Goal: Task Accomplishment & Management: Use online tool/utility

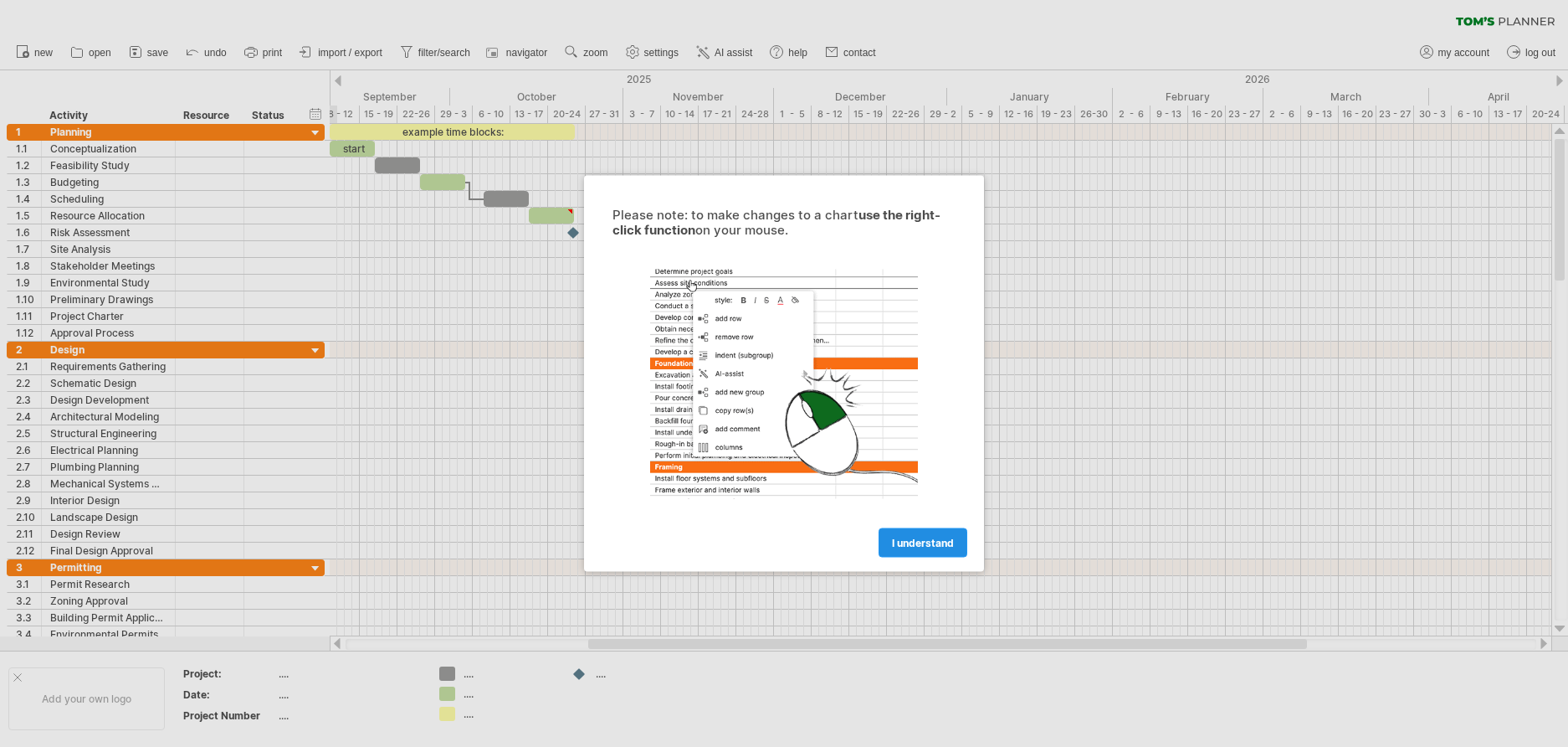
click at [893, 544] on span "I understand" at bounding box center [923, 543] width 62 height 12
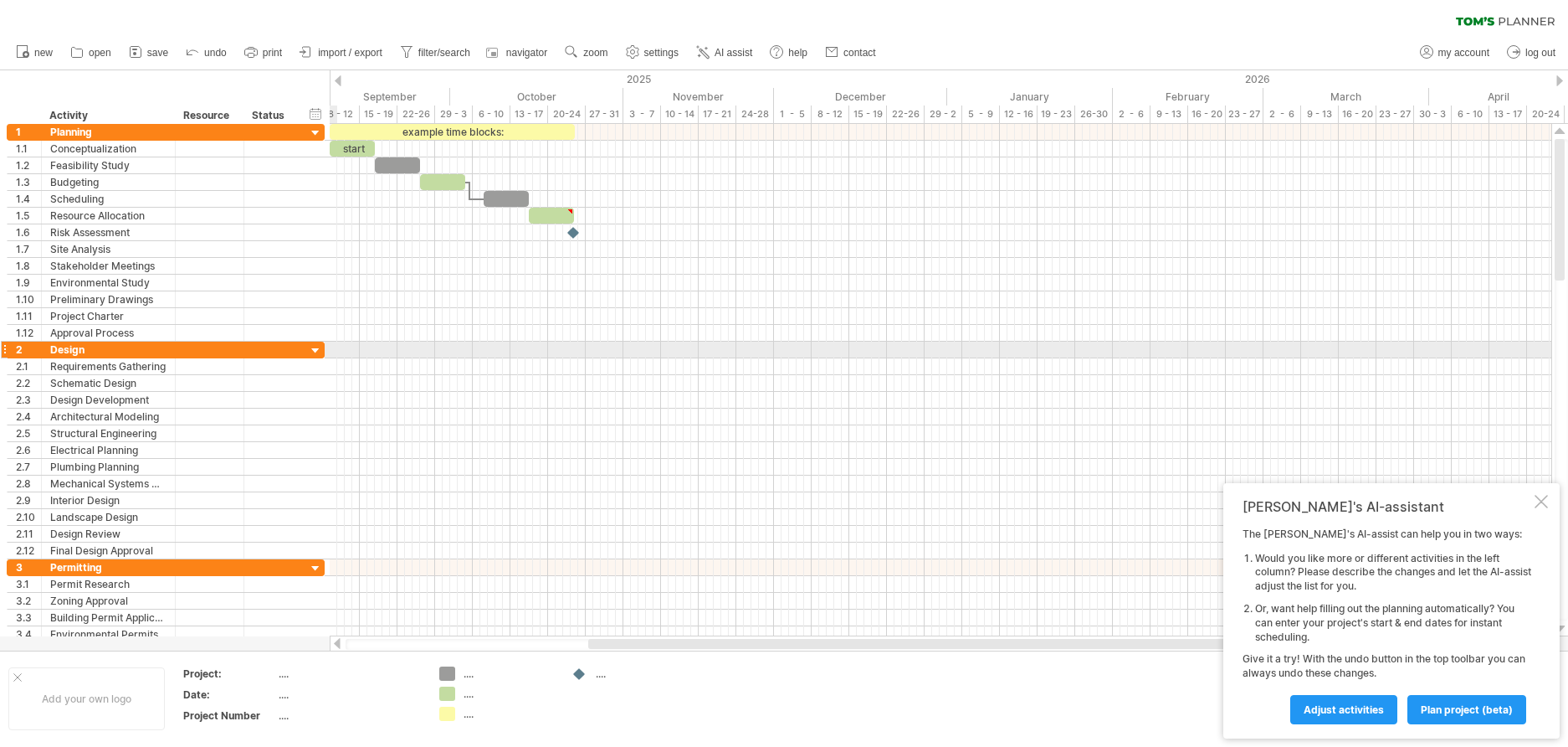
click at [313, 350] on div at bounding box center [316, 351] width 16 height 16
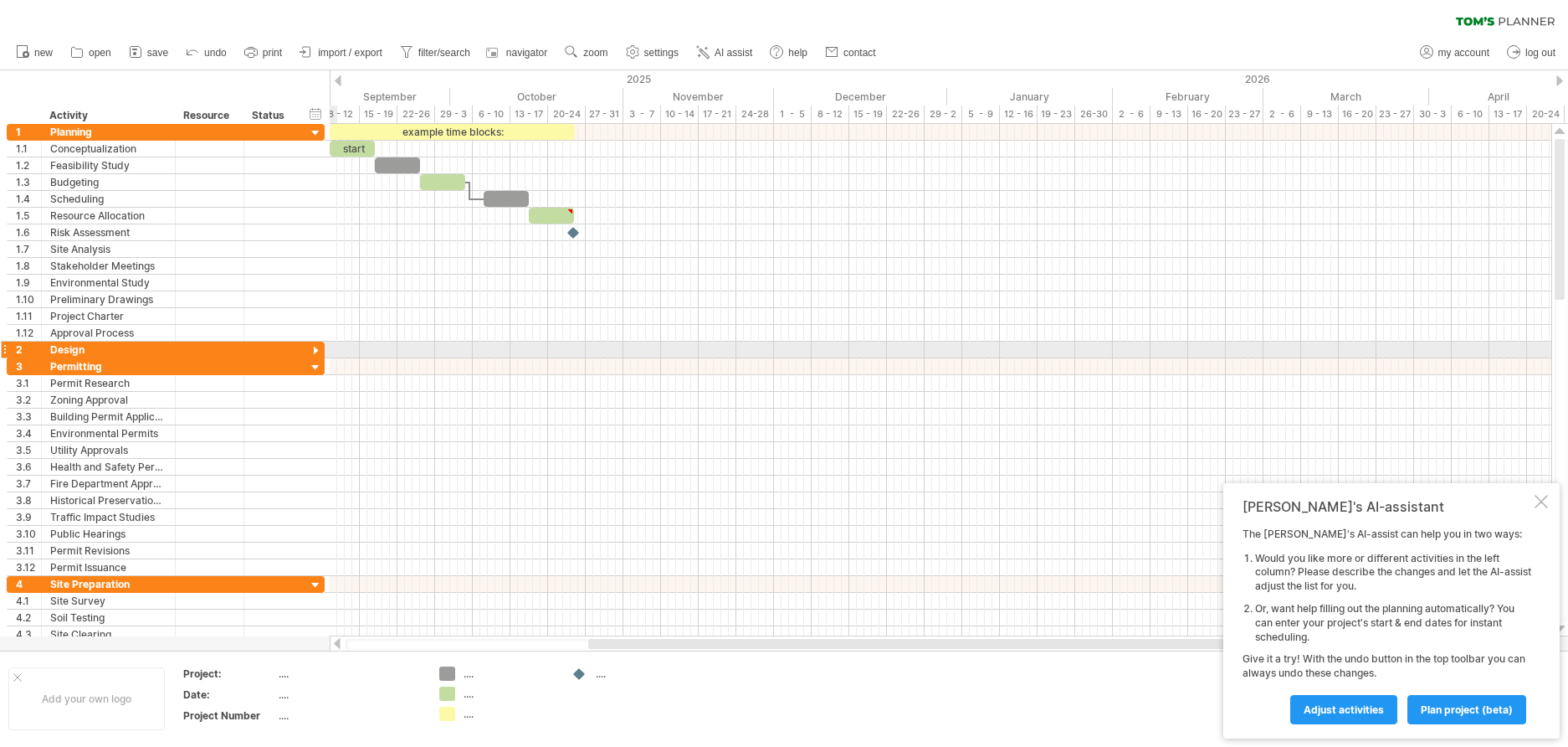
click at [313, 350] on div at bounding box center [316, 351] width 16 height 16
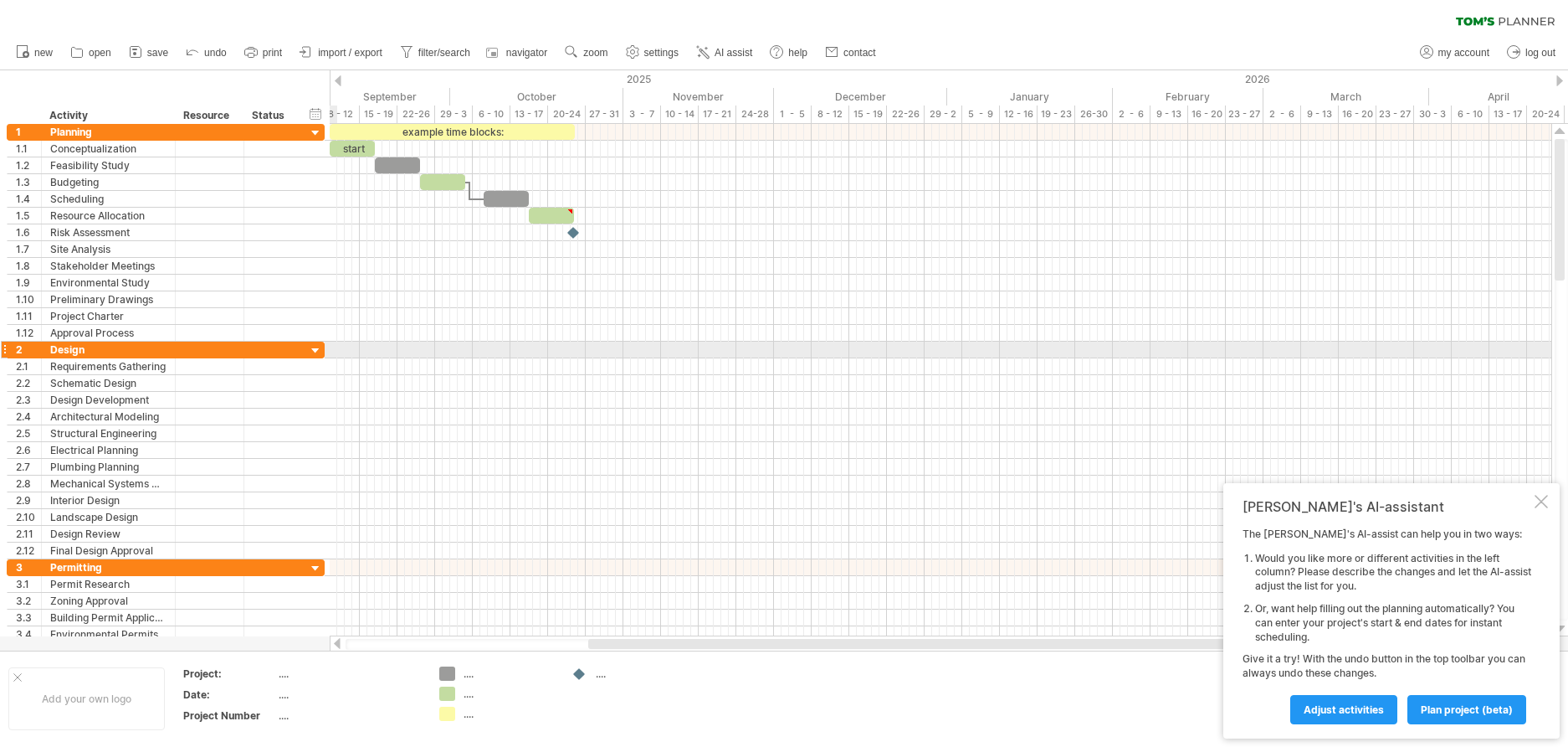
click at [313, 350] on div at bounding box center [316, 351] width 16 height 16
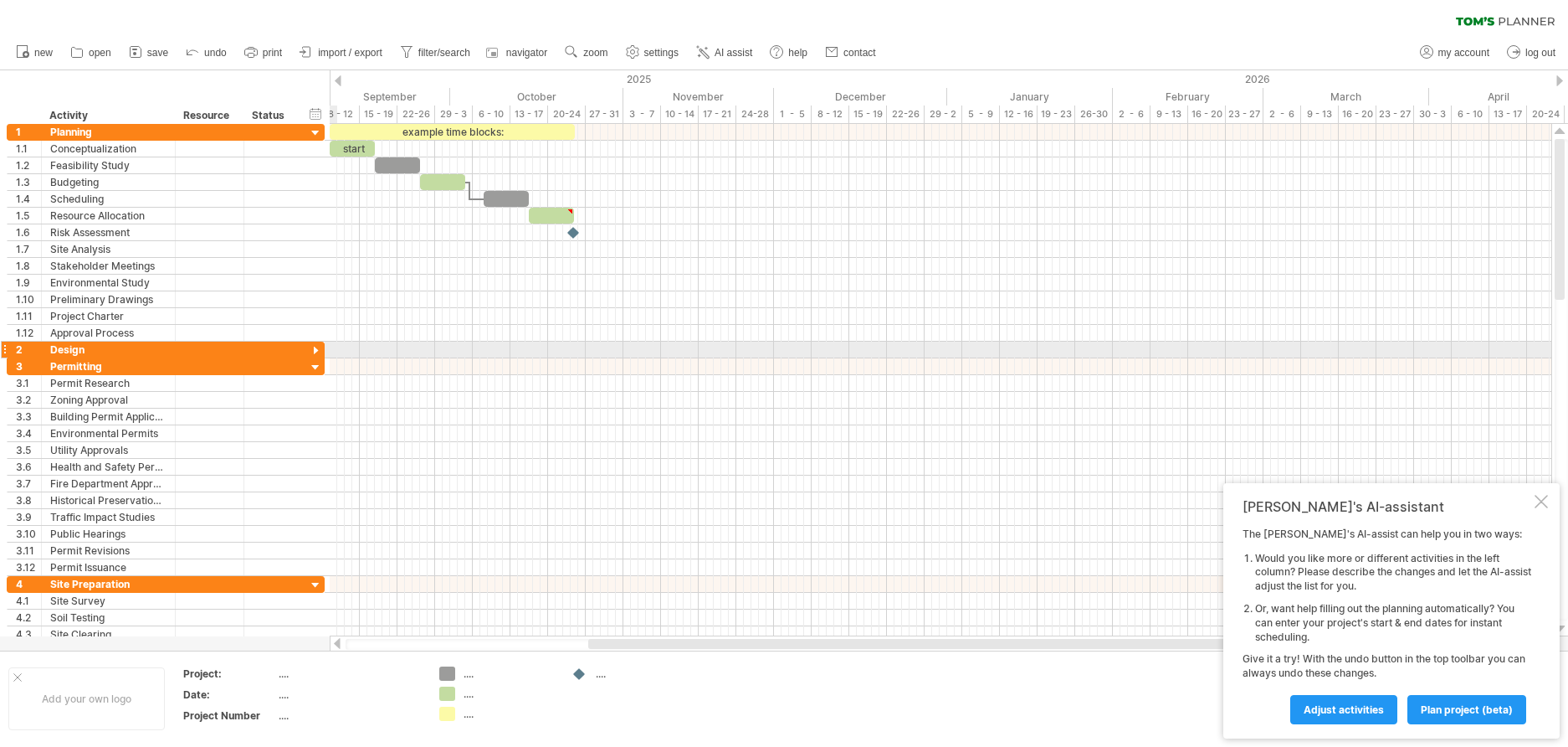
click at [313, 349] on div at bounding box center [316, 351] width 16 height 16
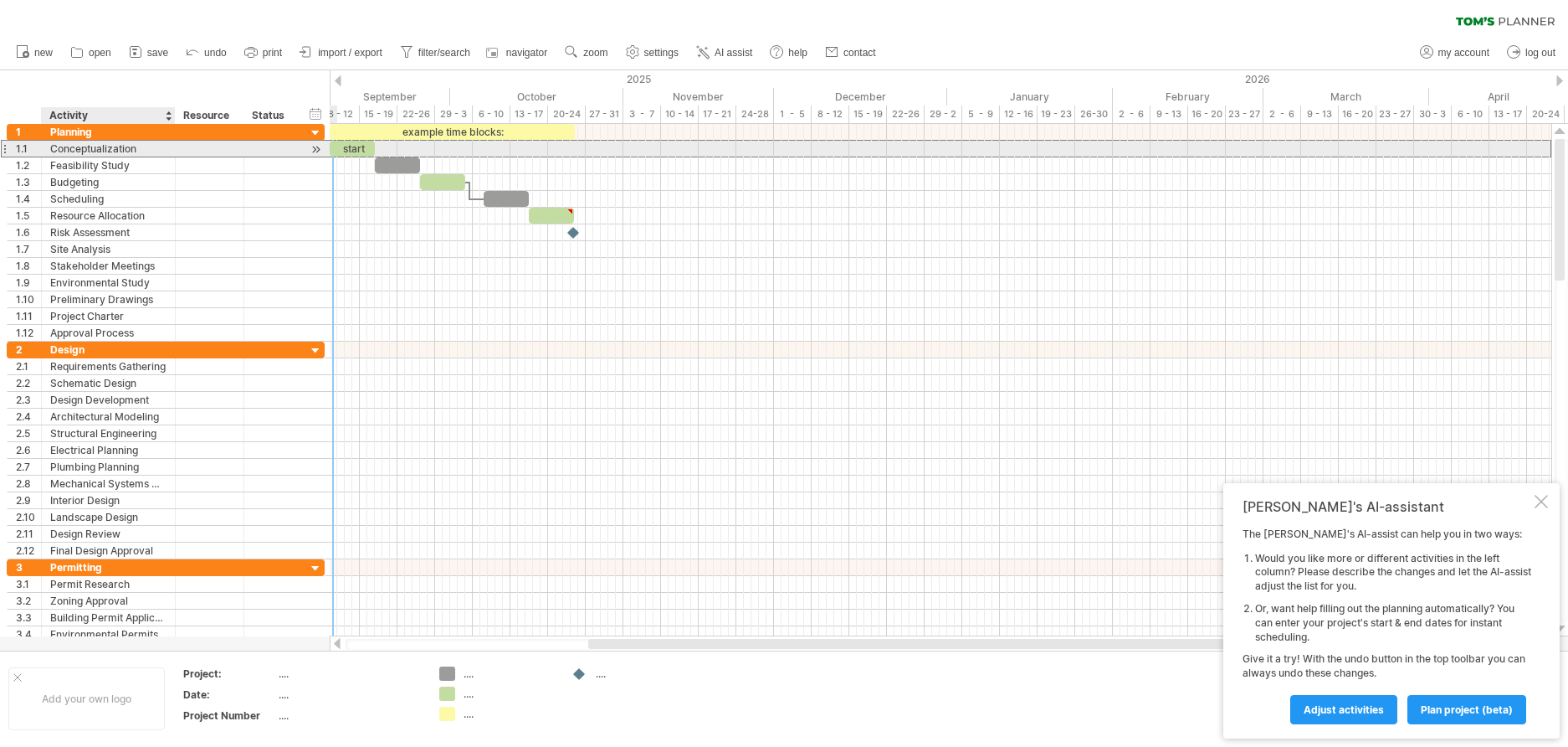
click at [73, 152] on div "Conceptualization" at bounding box center [108, 149] width 116 height 16
click at [73, 150] on input "**********" at bounding box center [108, 149] width 116 height 16
click at [59, 148] on input "**********" at bounding box center [108, 149] width 116 height 16
drag, startPoint x: 54, startPoint y: 149, endPoint x: 133, endPoint y: 154, distance: 79.2
click at [133, 154] on input "**********" at bounding box center [108, 149] width 116 height 16
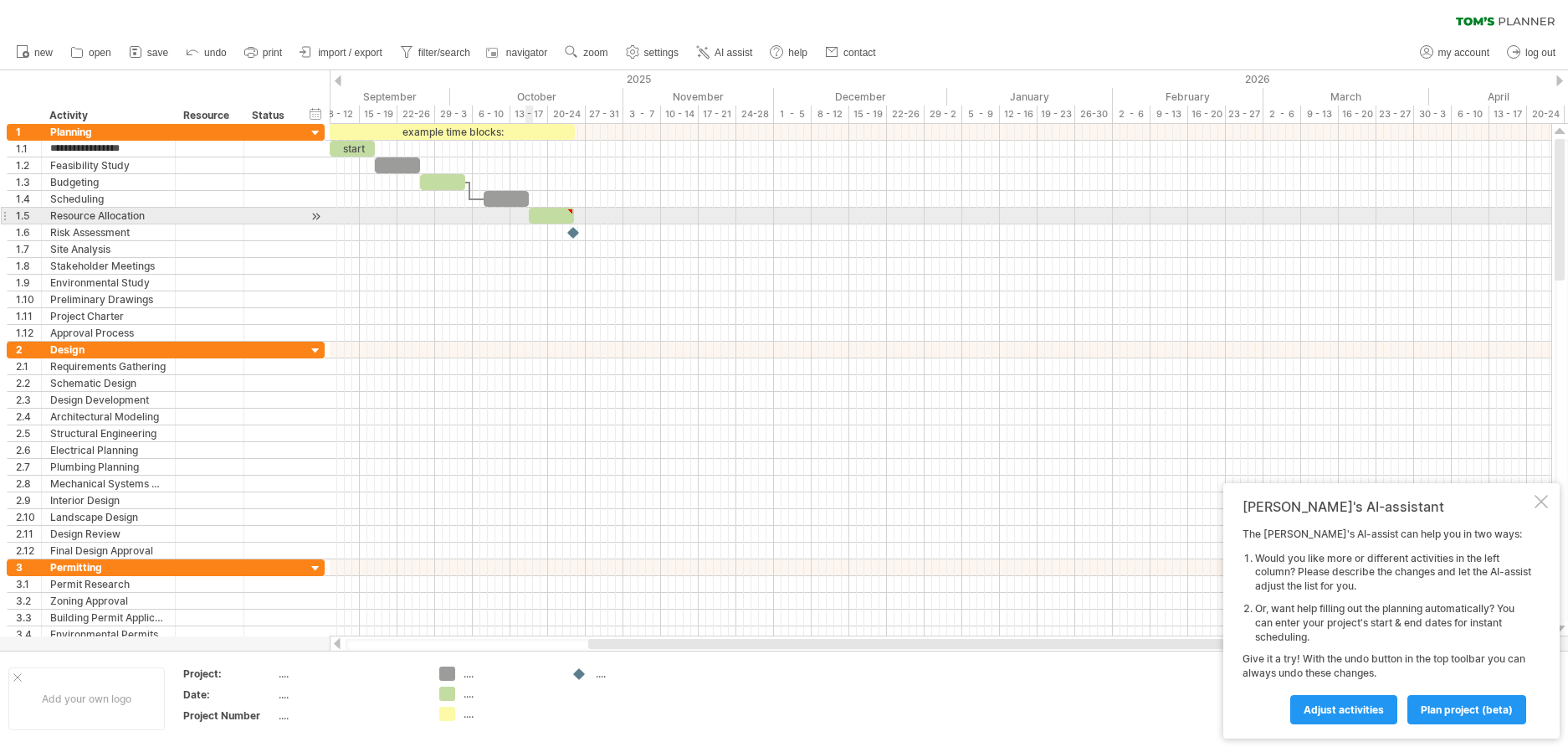
type textarea "**********"
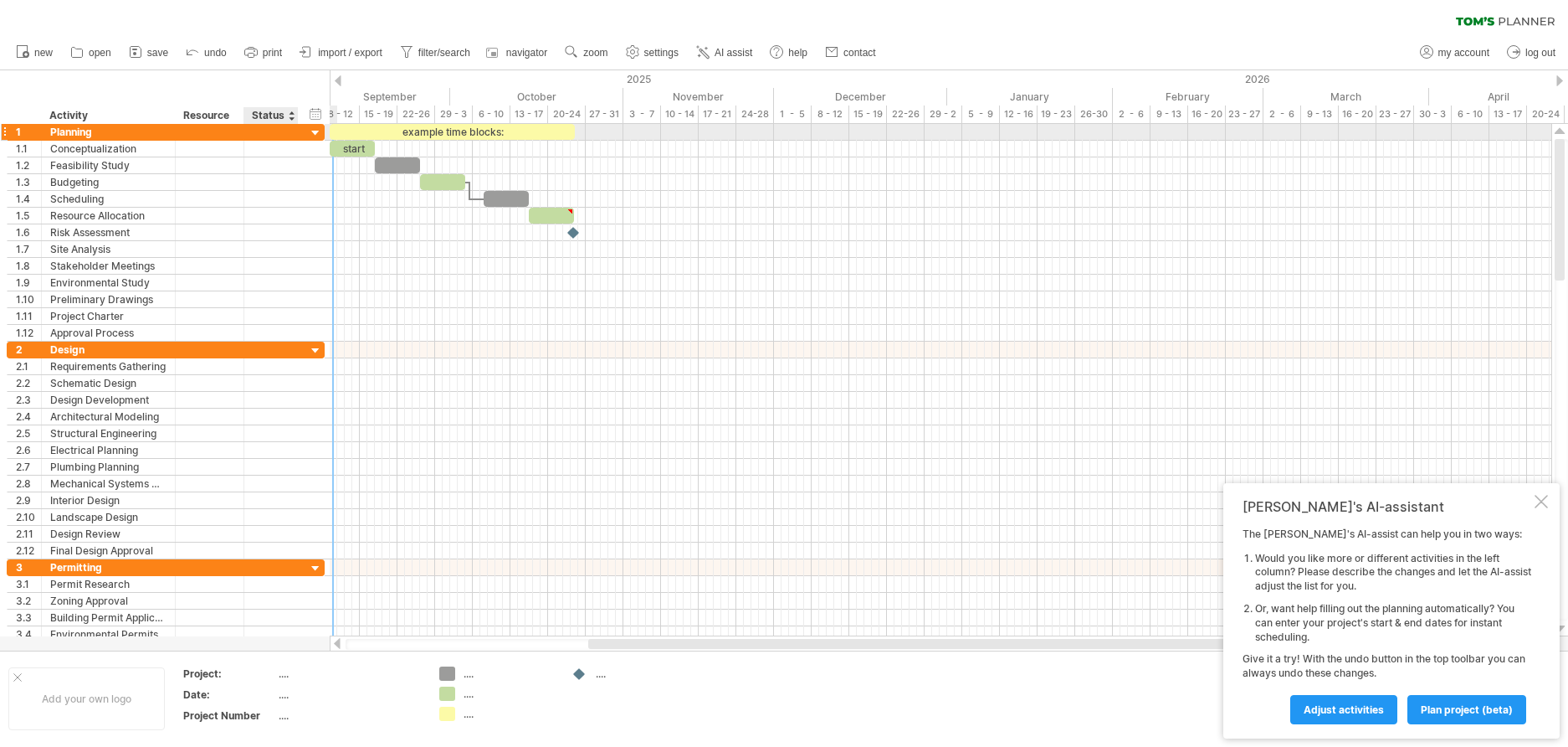
click at [318, 132] on div at bounding box center [316, 134] width 16 height 16
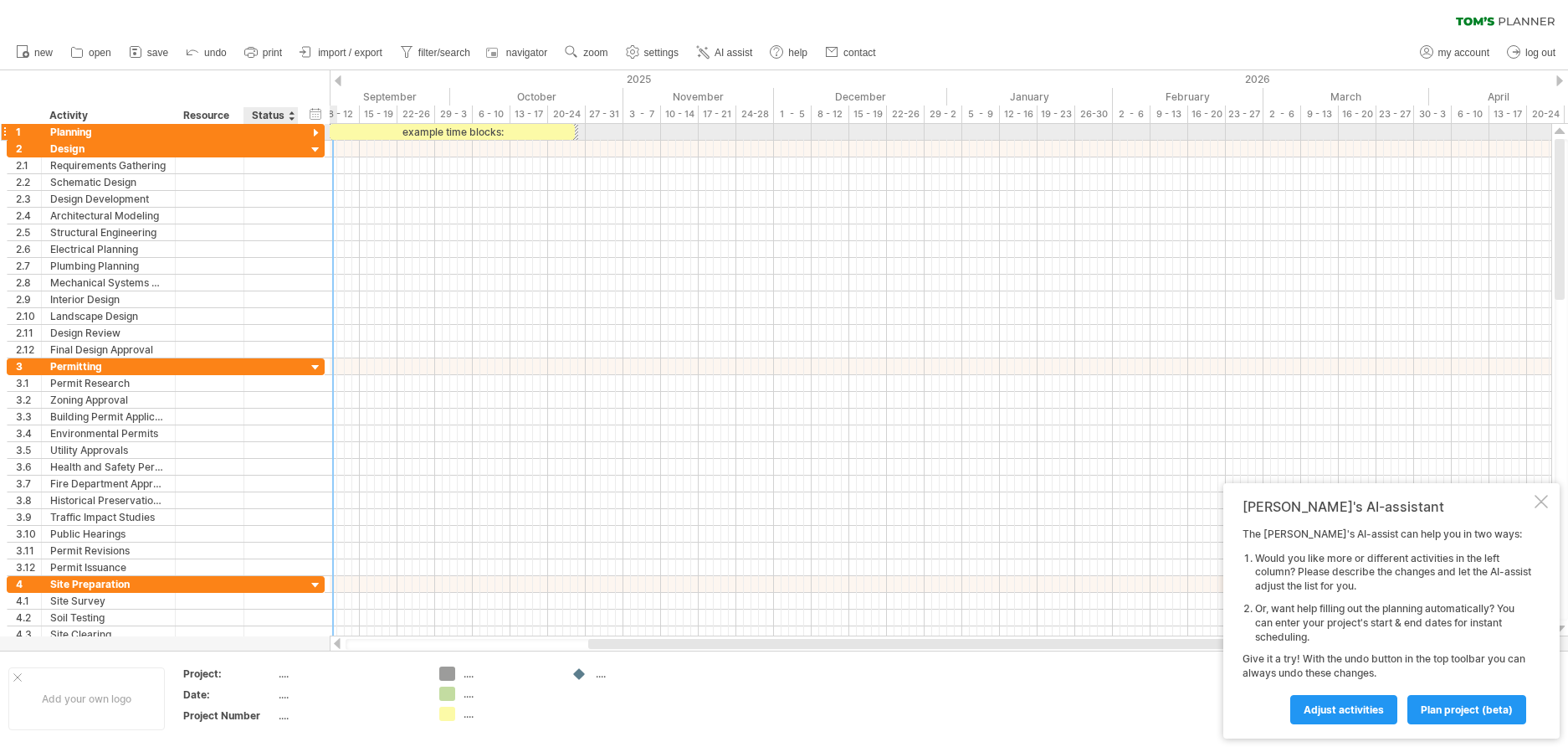
click at [317, 131] on div at bounding box center [316, 134] width 16 height 16
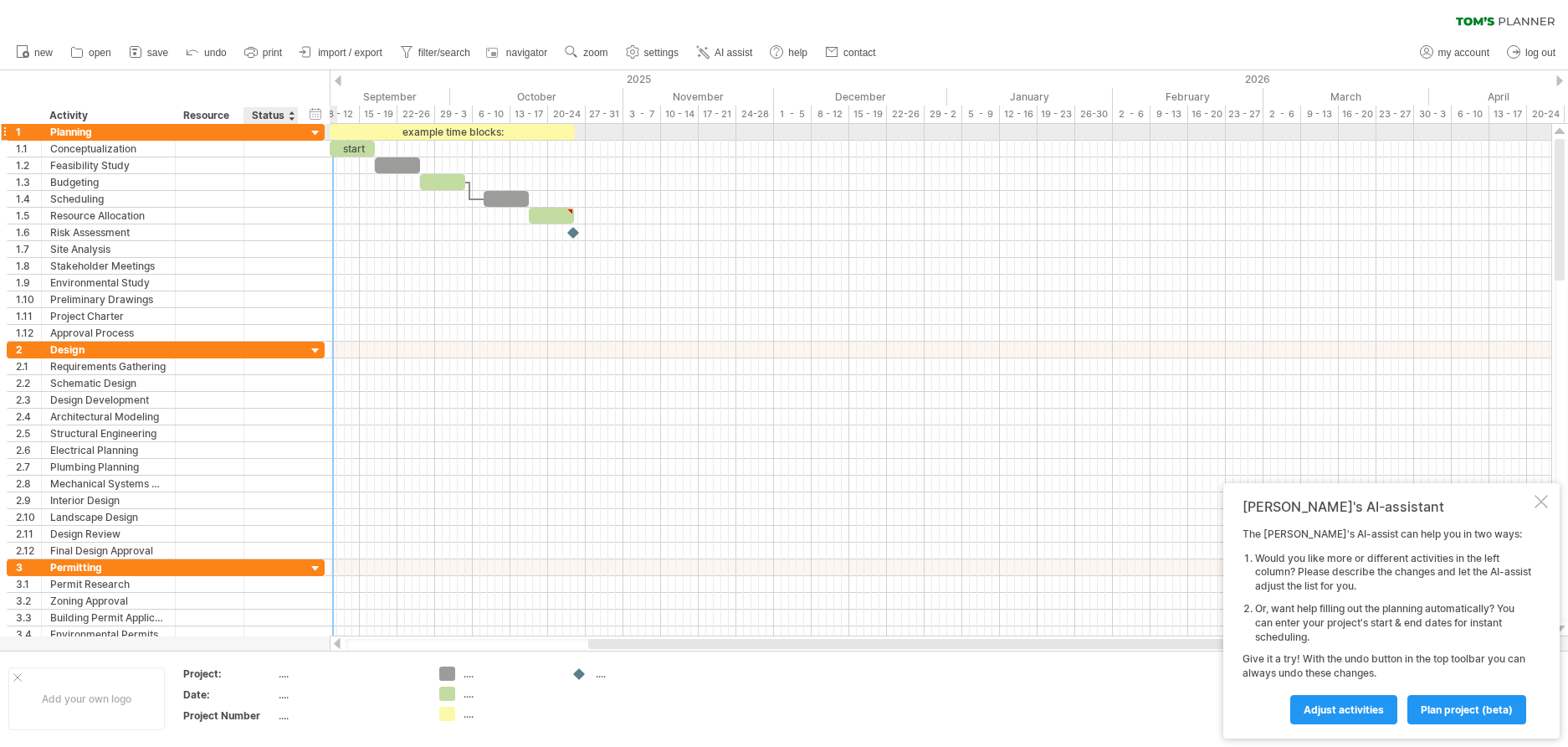
click at [317, 131] on div at bounding box center [316, 134] width 16 height 16
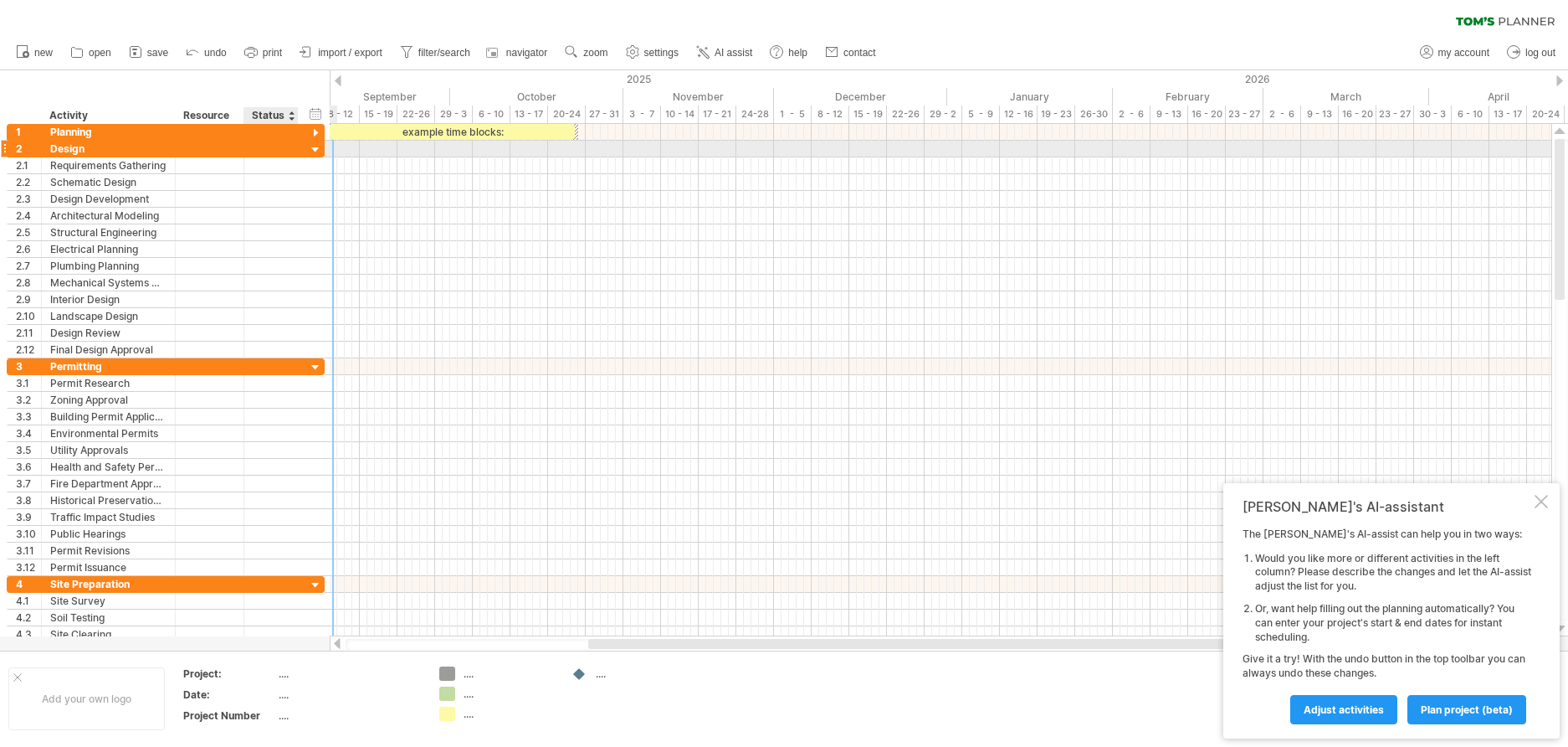
click at [319, 150] on div at bounding box center [316, 150] width 16 height 16
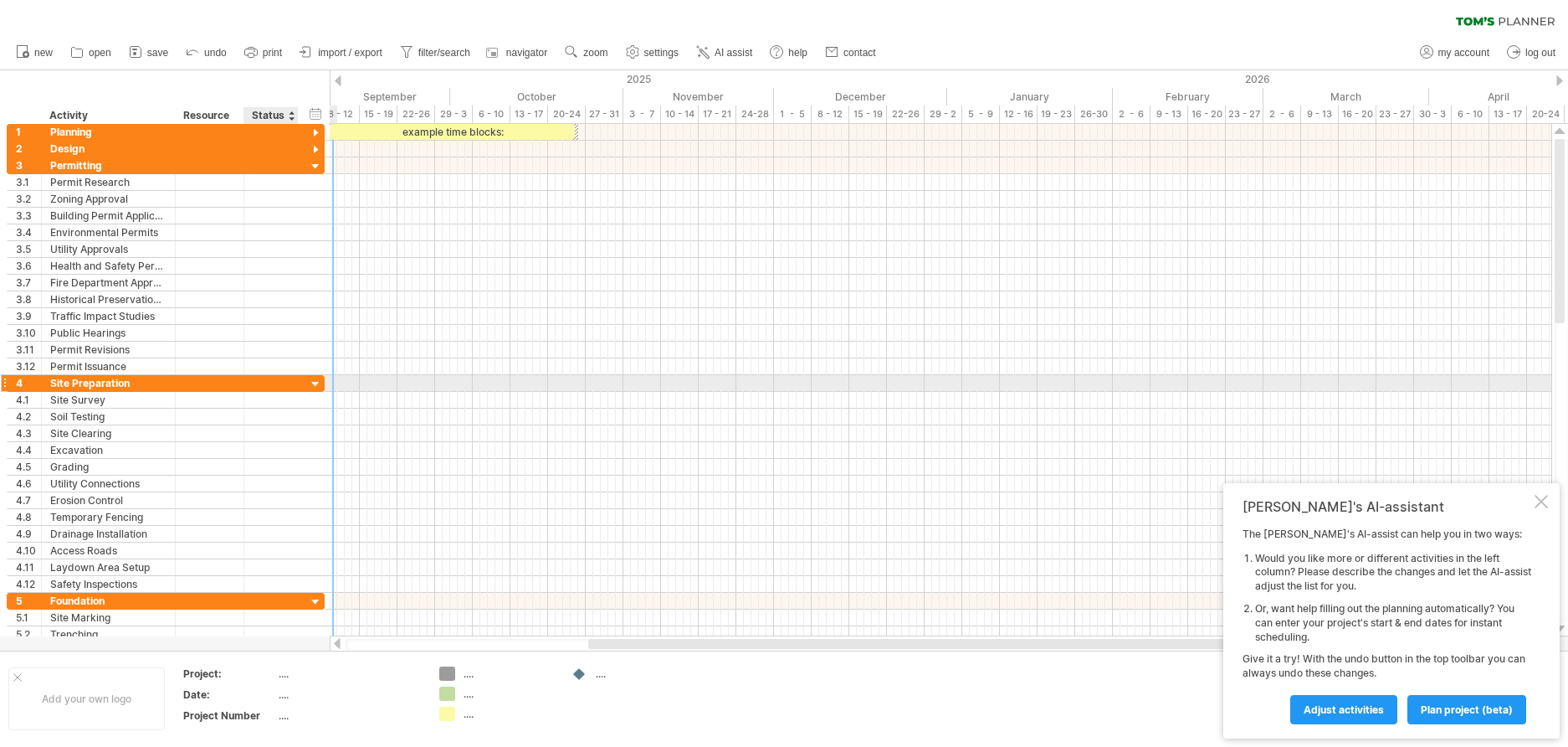
click at [311, 381] on div at bounding box center [316, 385] width 16 height 16
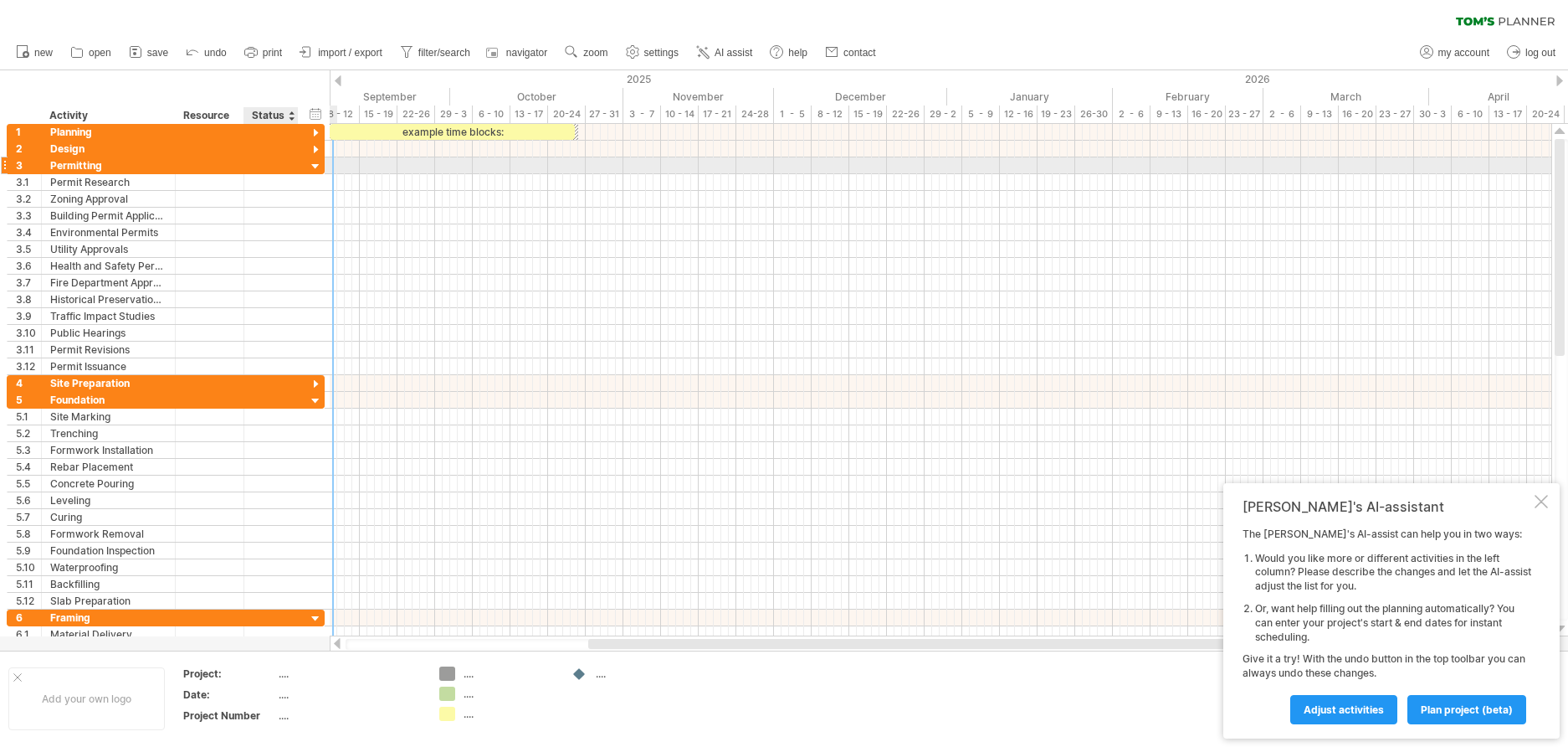
click at [318, 166] on div at bounding box center [316, 167] width 16 height 16
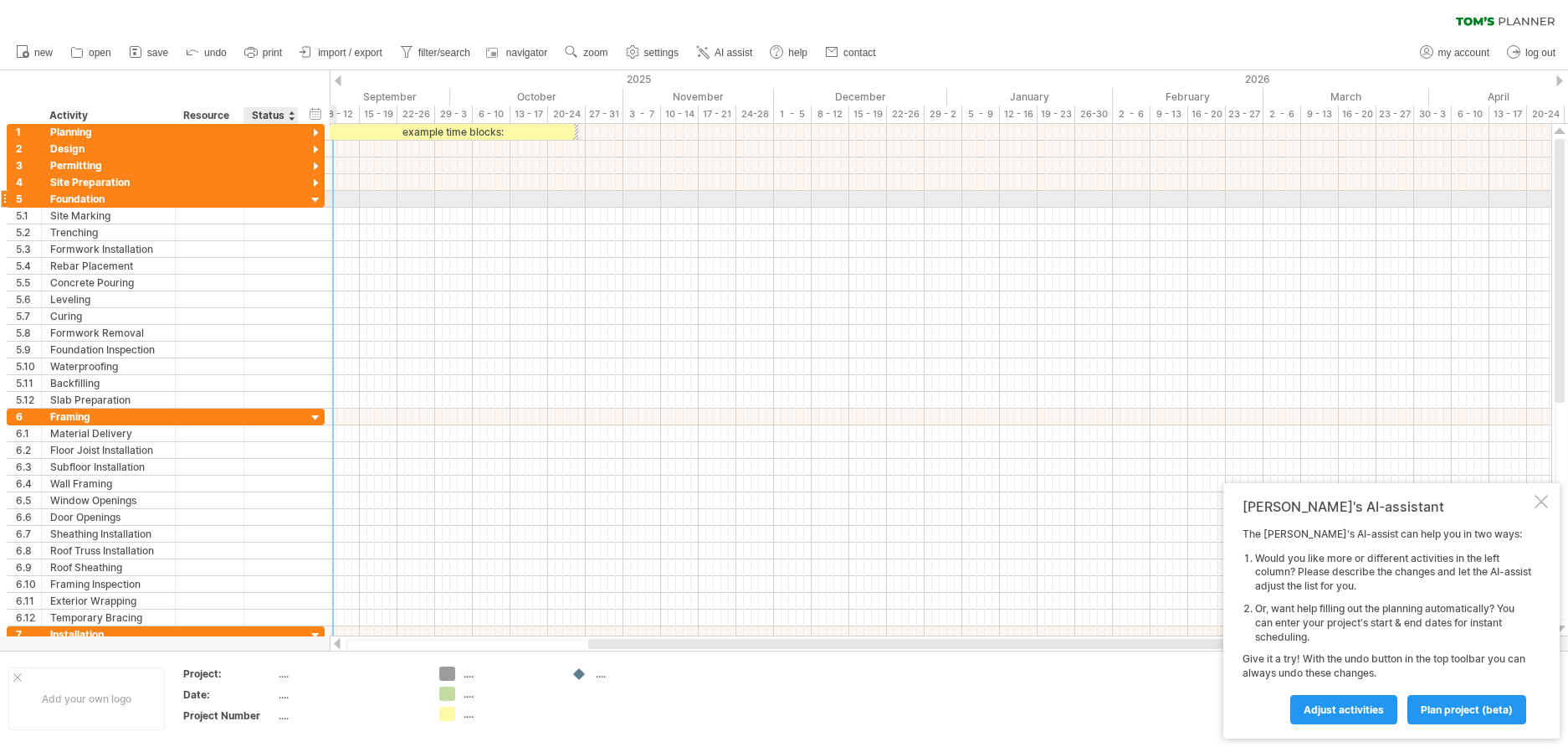
click at [317, 196] on div at bounding box center [316, 201] width 16 height 16
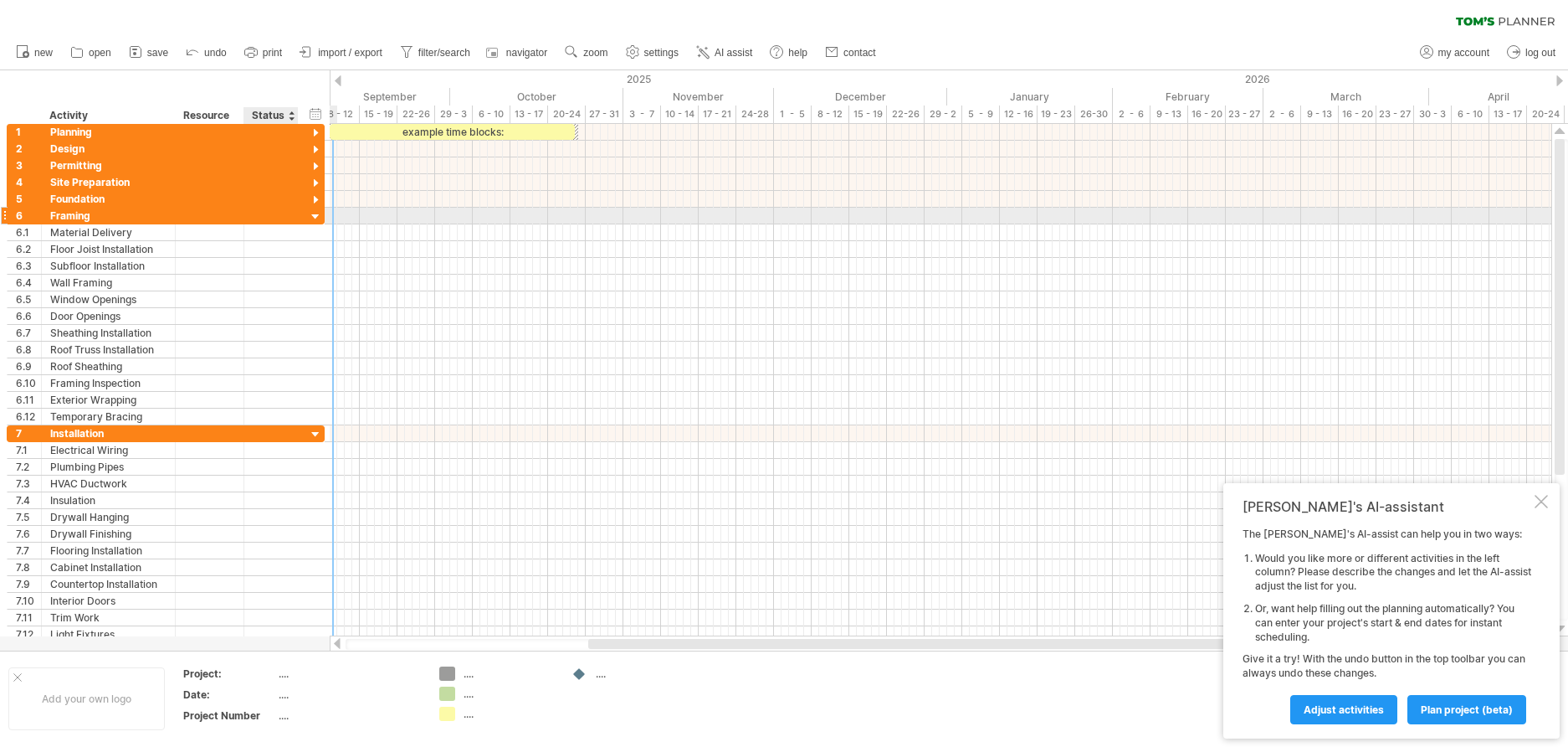
click at [314, 220] on div at bounding box center [316, 217] width 16 height 16
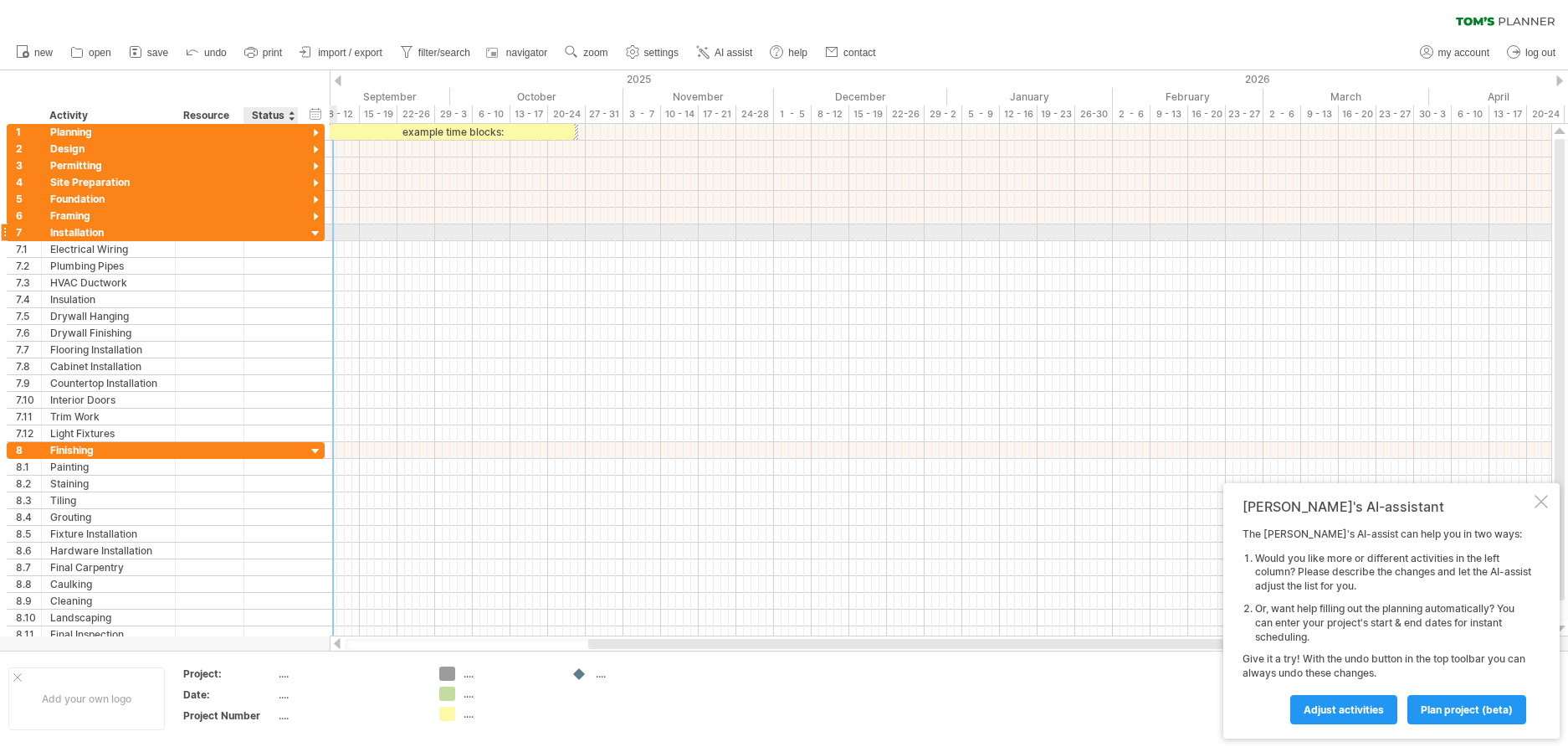
click at [314, 233] on div at bounding box center [316, 234] width 16 height 16
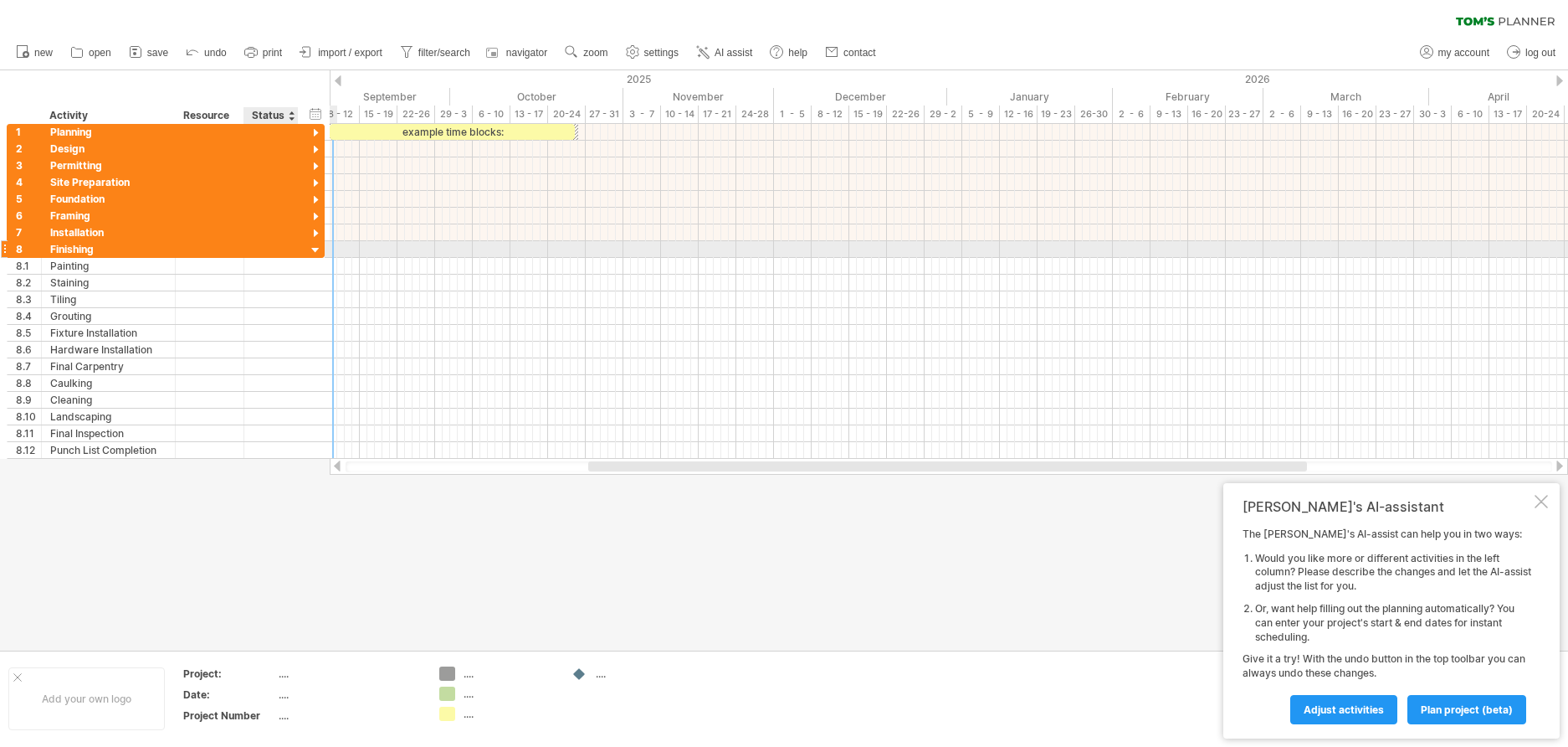
click at [317, 252] on div at bounding box center [316, 250] width 16 height 16
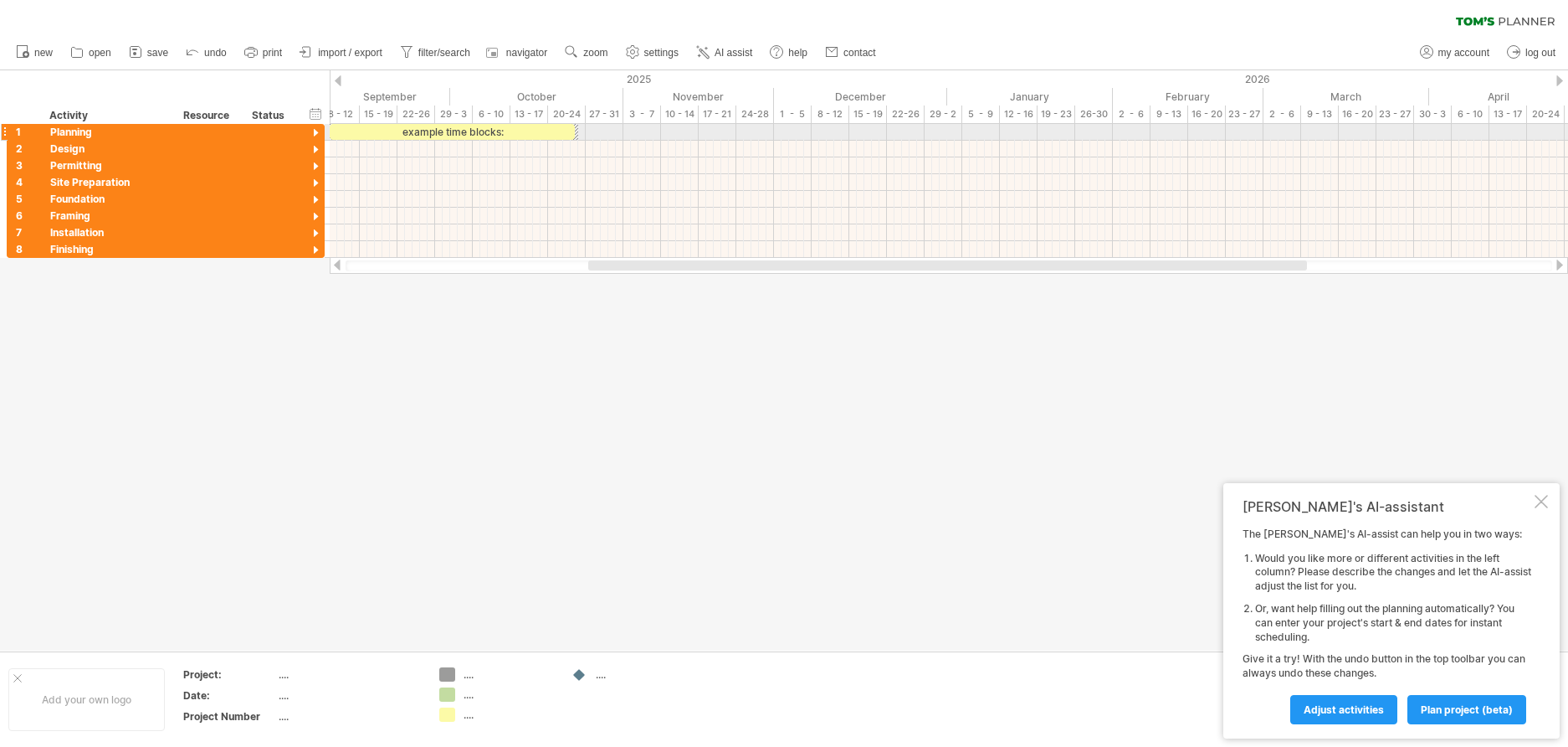
click at [317, 127] on div at bounding box center [316, 134] width 16 height 16
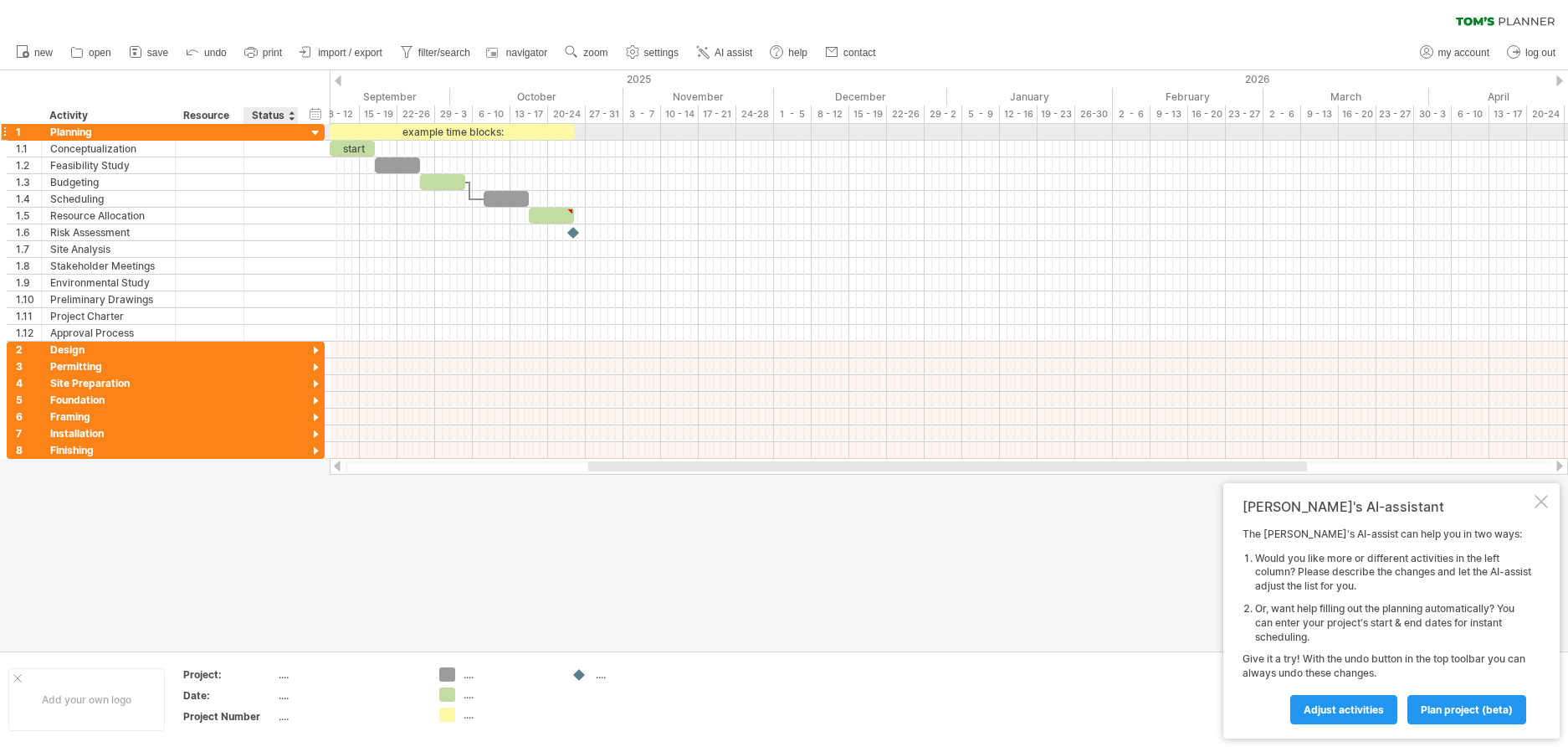
click at [314, 134] on div at bounding box center [316, 134] width 16 height 16
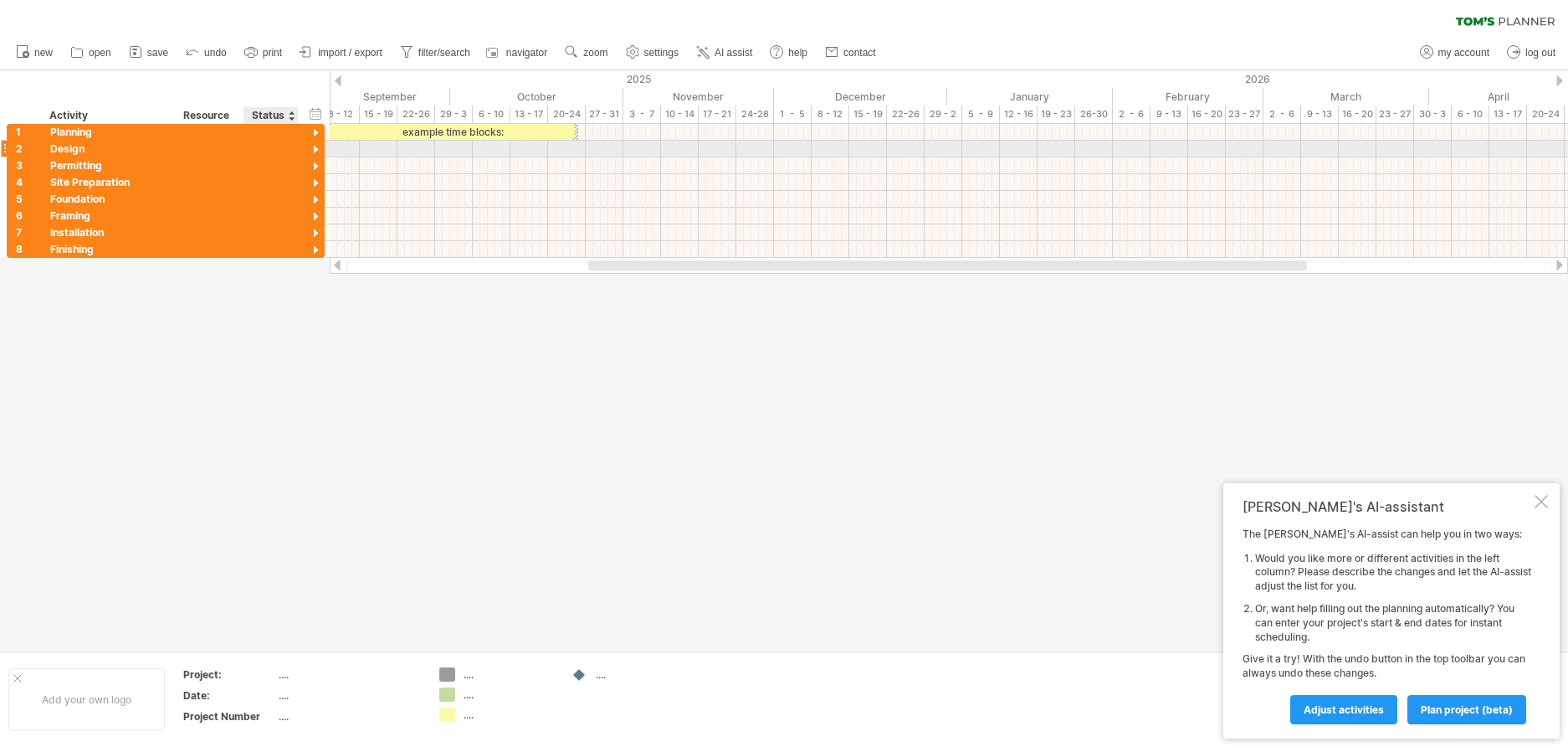
click at [317, 147] on div at bounding box center [316, 150] width 16 height 16
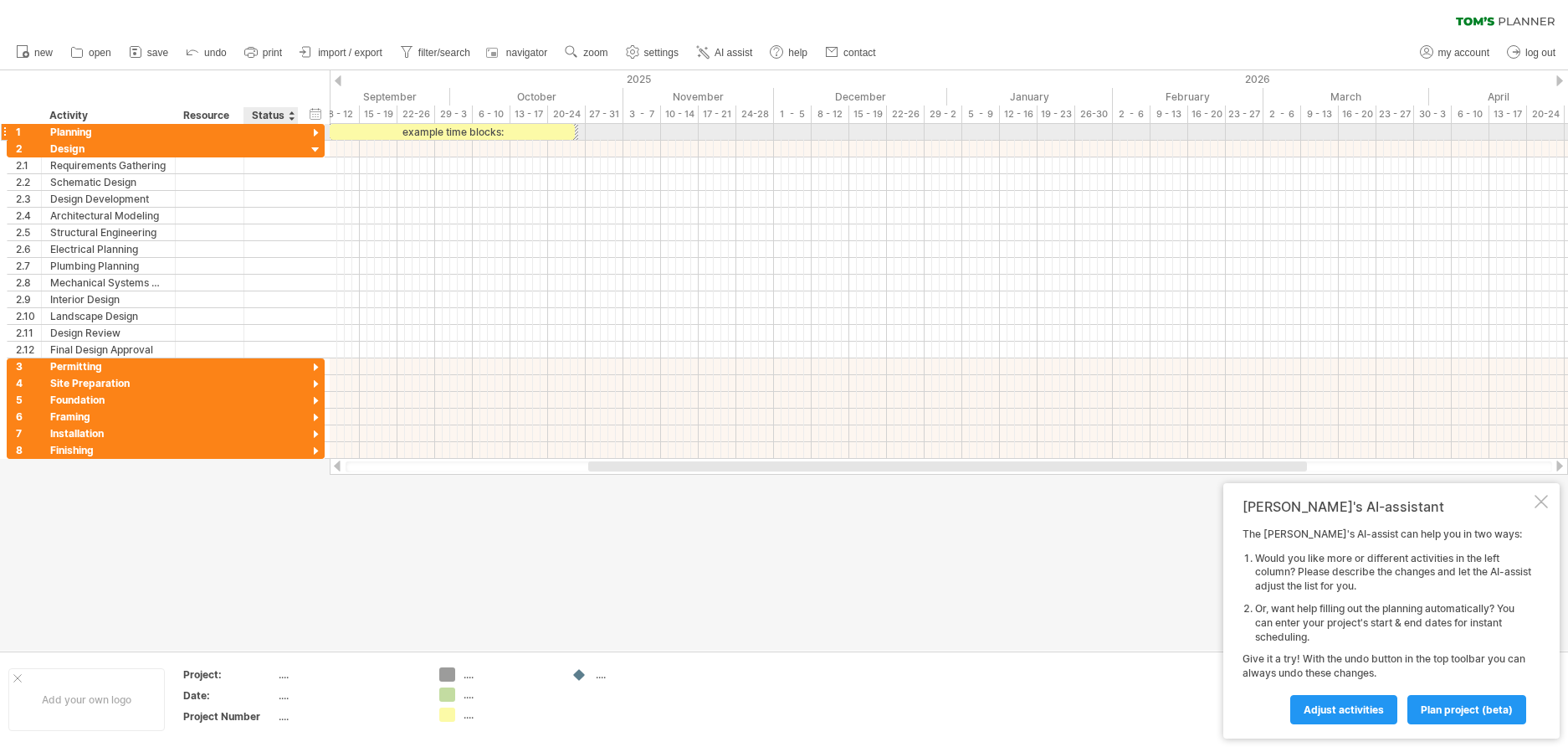
click at [316, 131] on div at bounding box center [316, 134] width 16 height 16
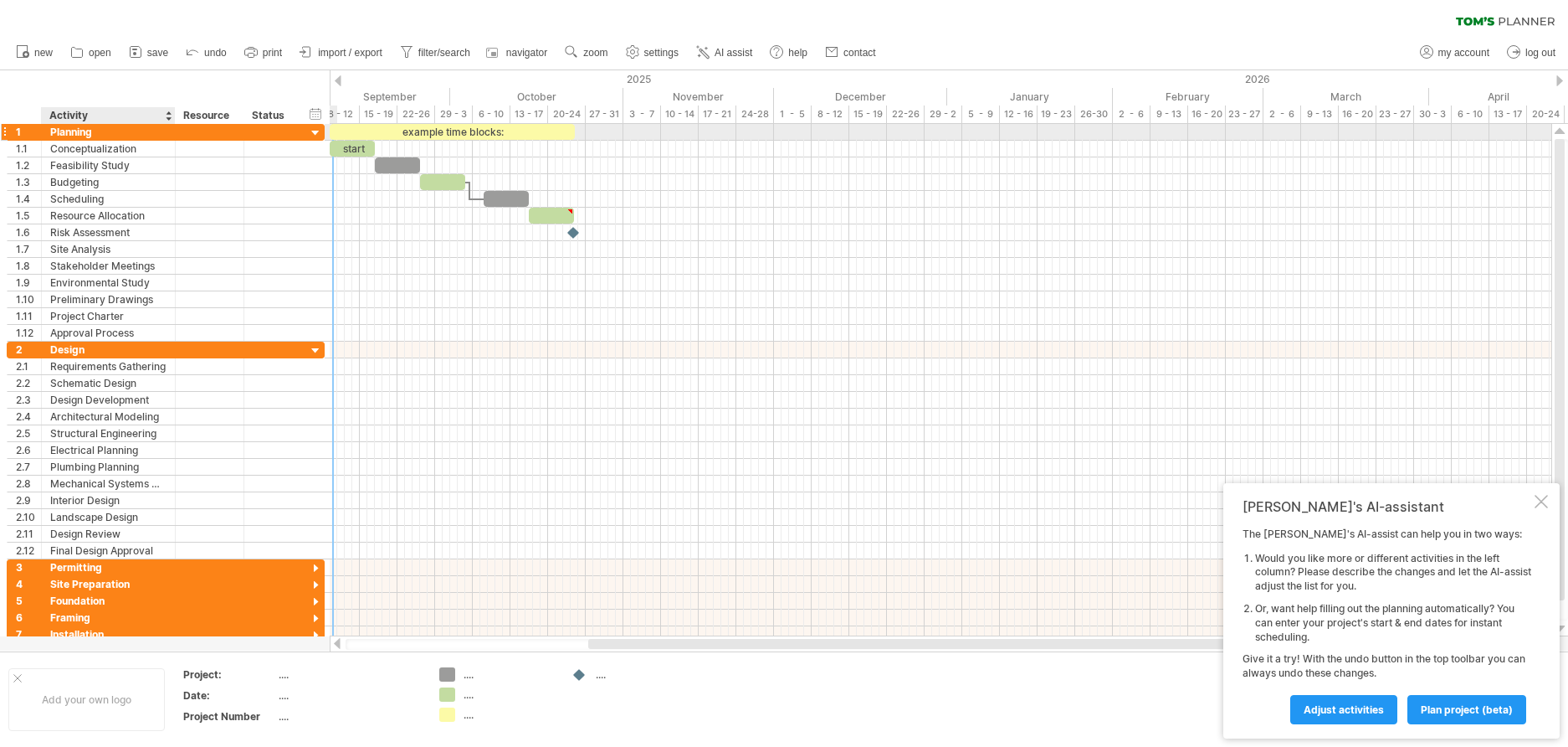
click at [102, 137] on div "Planning" at bounding box center [108, 132] width 116 height 16
click at [87, 135] on input "********" at bounding box center [108, 132] width 116 height 16
click at [108, 135] on input "********" at bounding box center [108, 132] width 116 height 16
type input "*"
type input "**********"
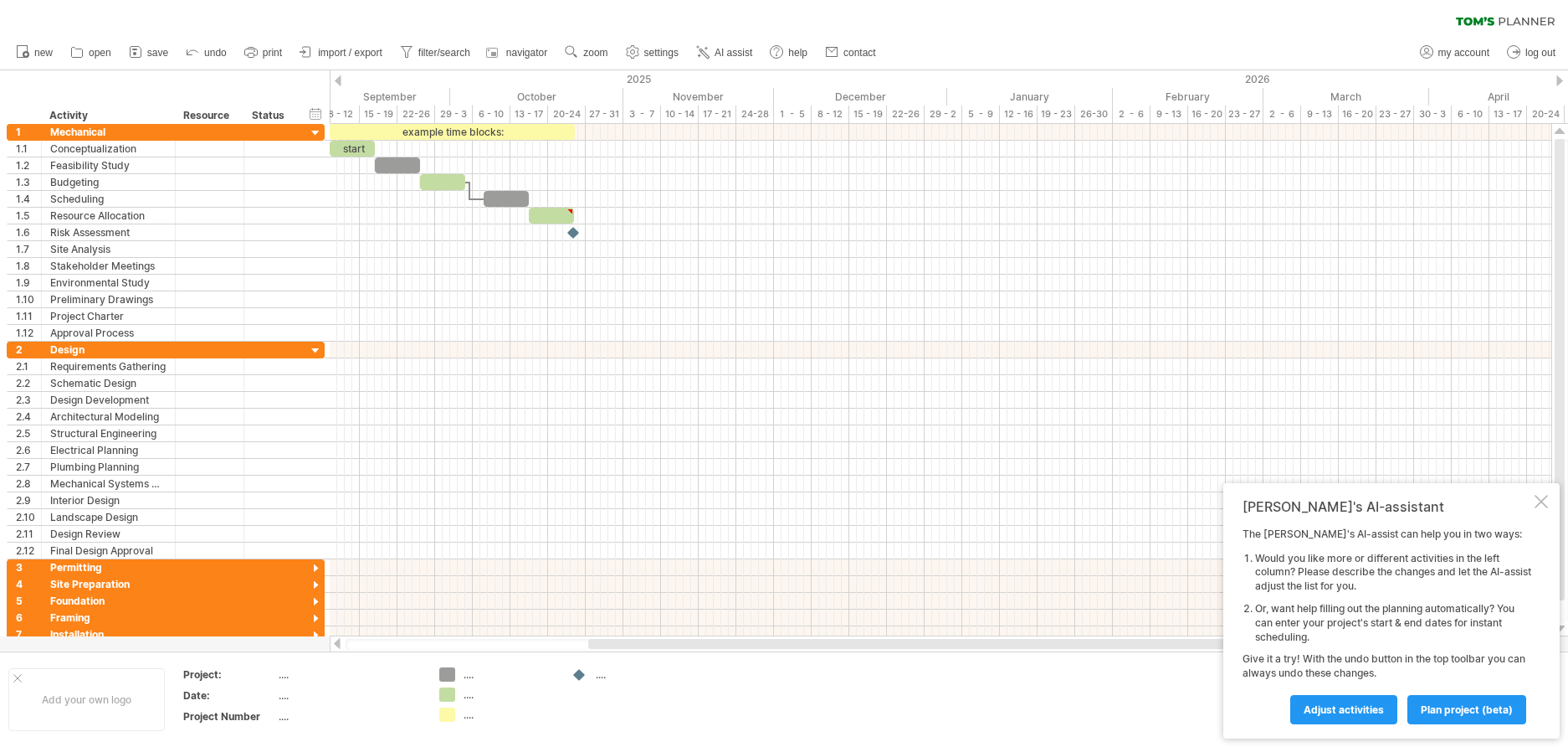
click at [339, 85] on div at bounding box center [338, 81] width 7 height 11
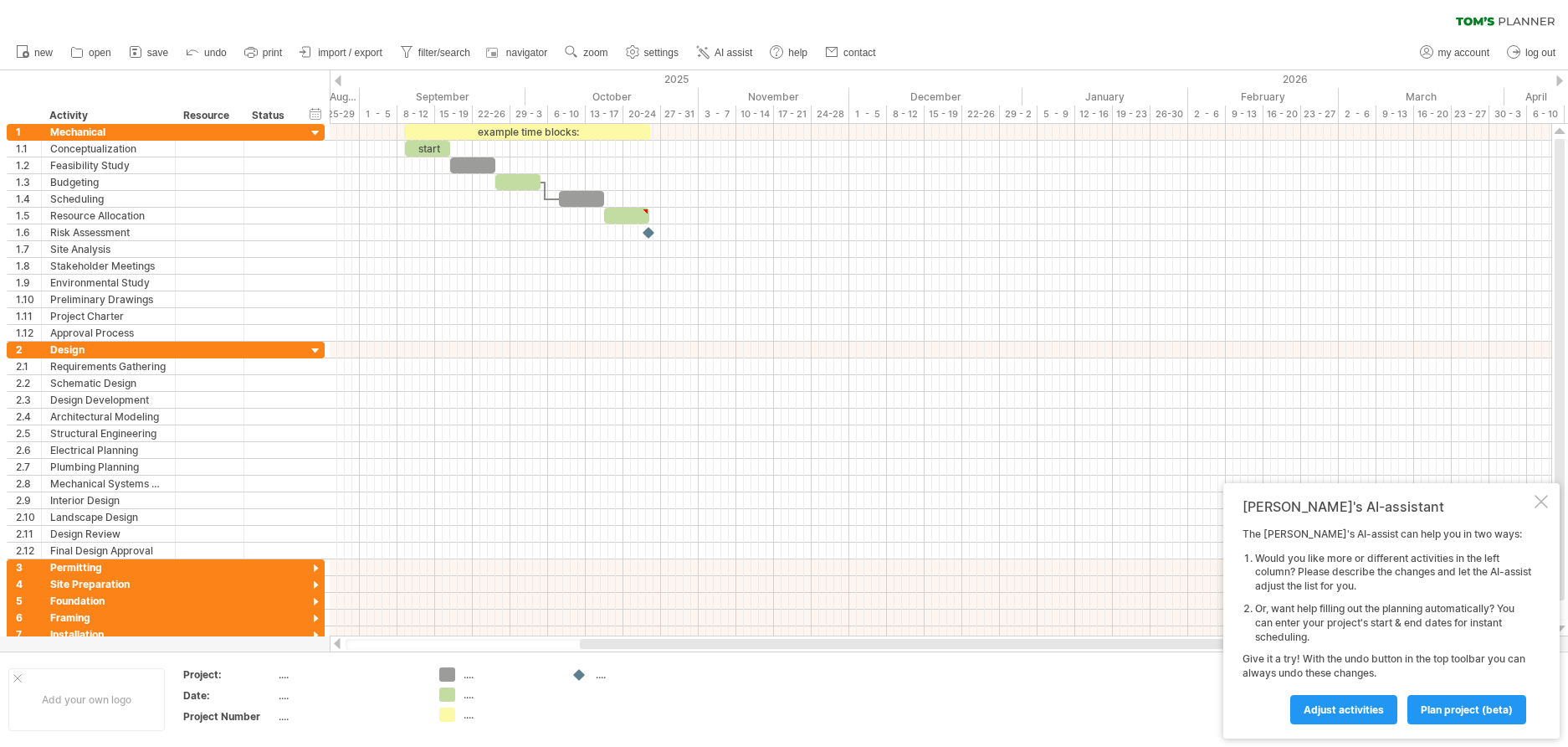
click at [339, 85] on div at bounding box center [338, 81] width 7 height 11
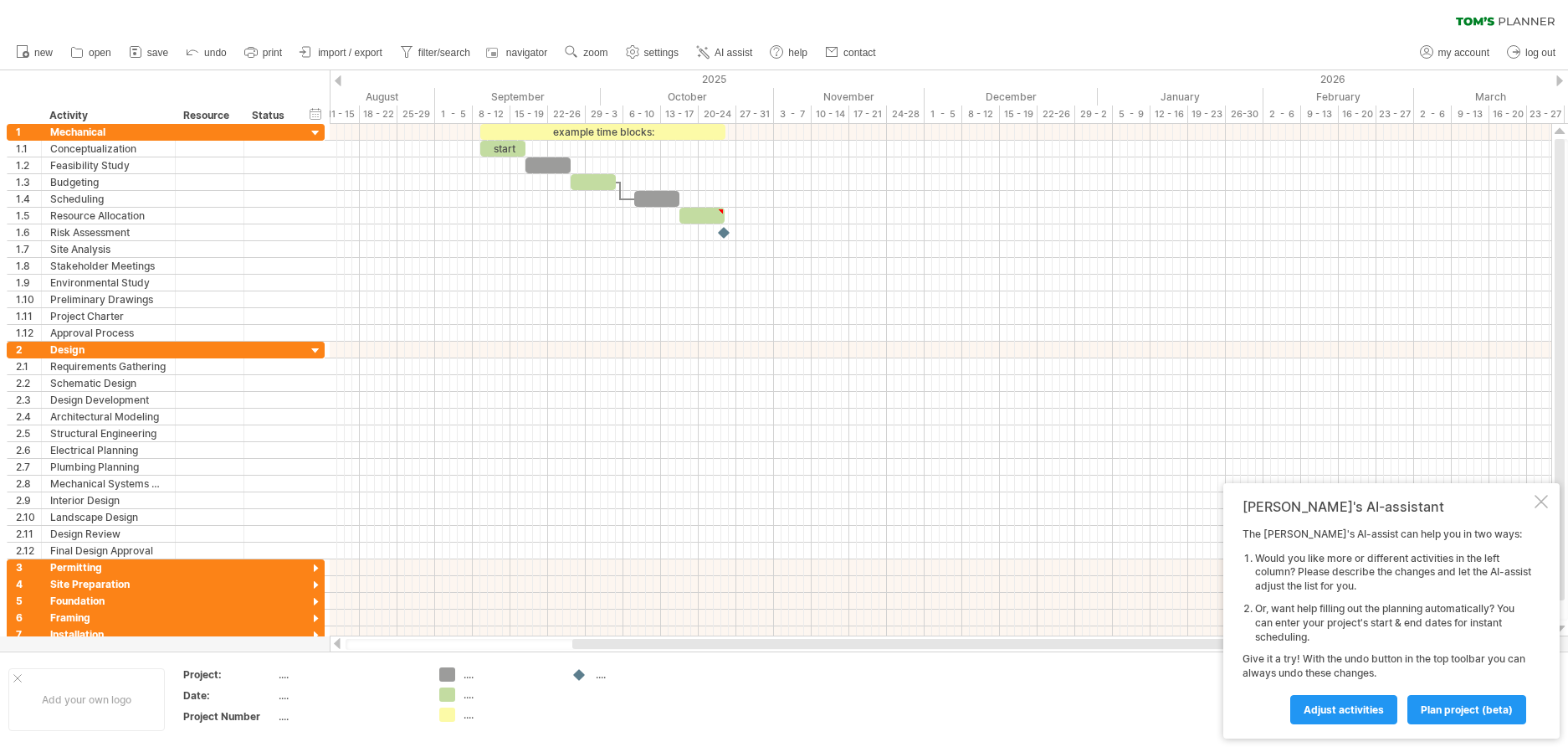
click at [339, 85] on div at bounding box center [338, 81] width 7 height 11
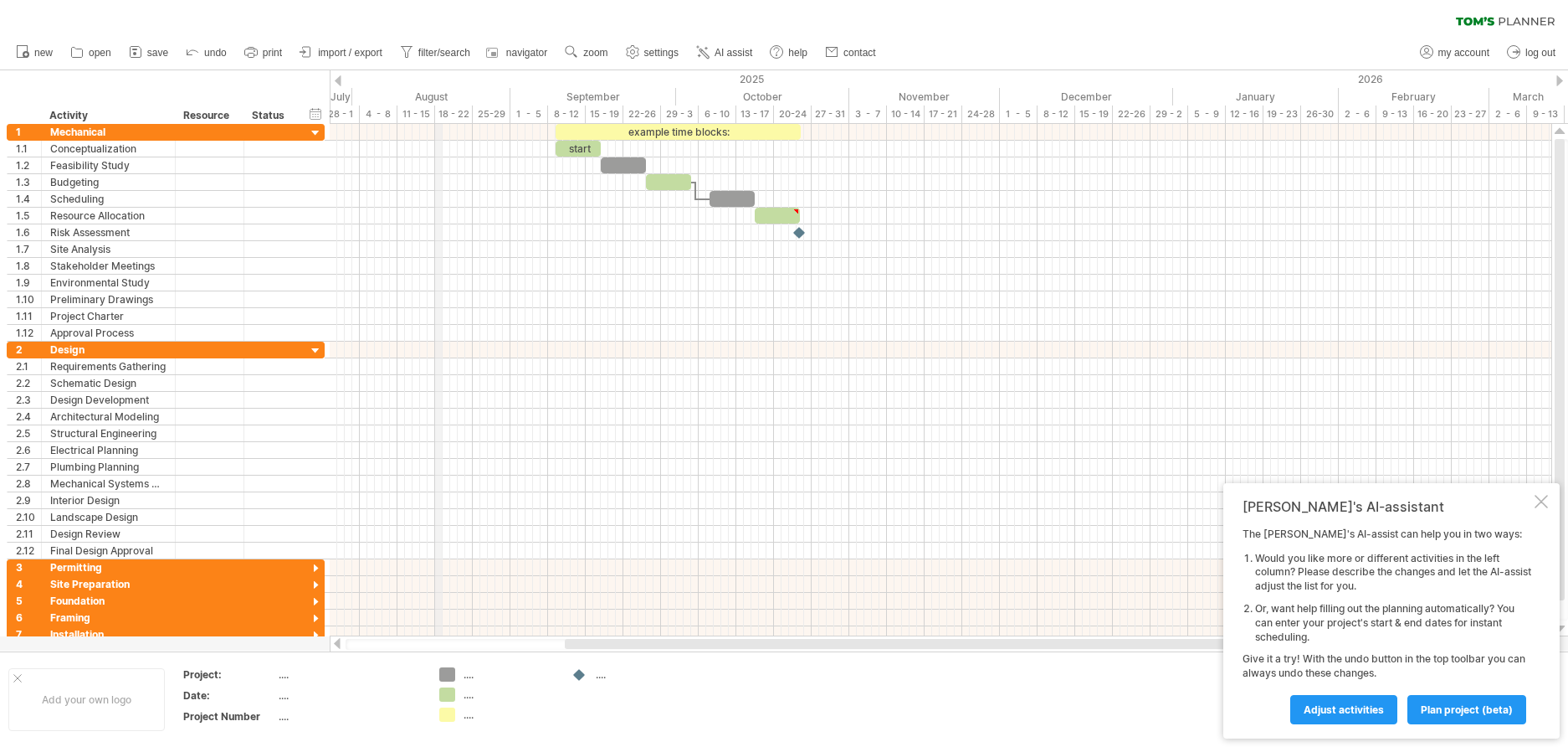
click at [440, 96] on div "August" at bounding box center [431, 96] width 158 height 18
click at [340, 80] on div at bounding box center [338, 81] width 7 height 11
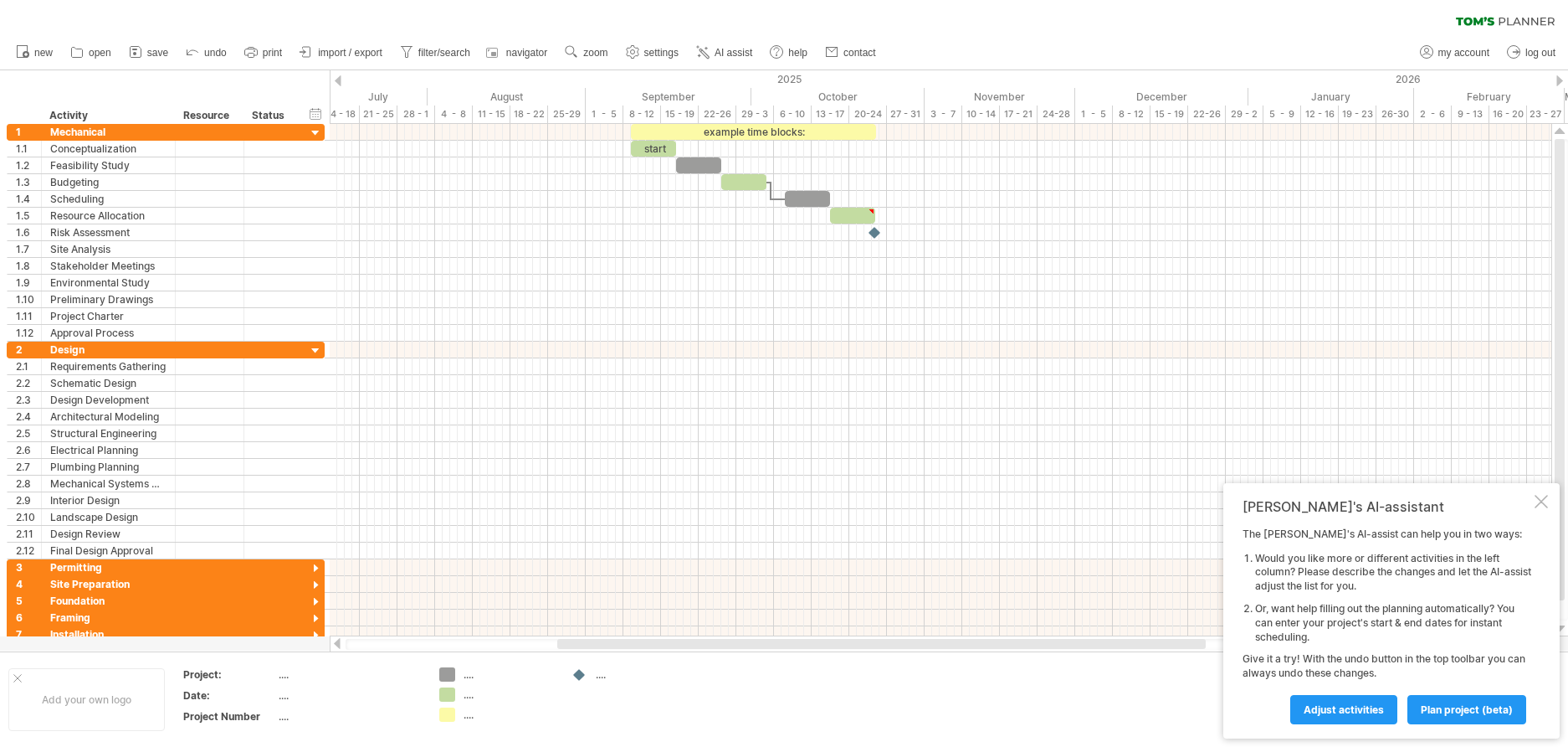
click at [340, 80] on div at bounding box center [338, 81] width 7 height 11
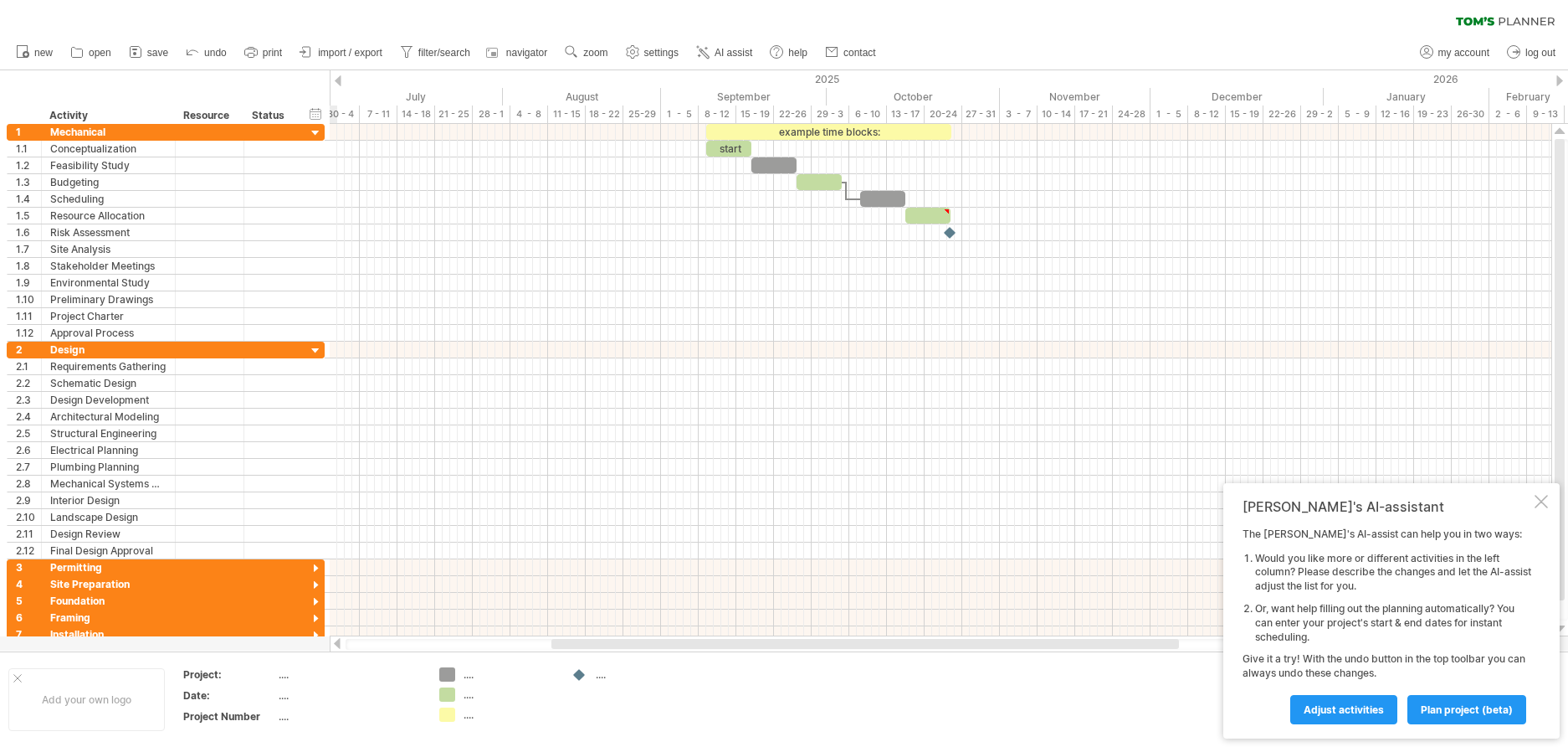
click at [336, 81] on div at bounding box center [338, 81] width 7 height 11
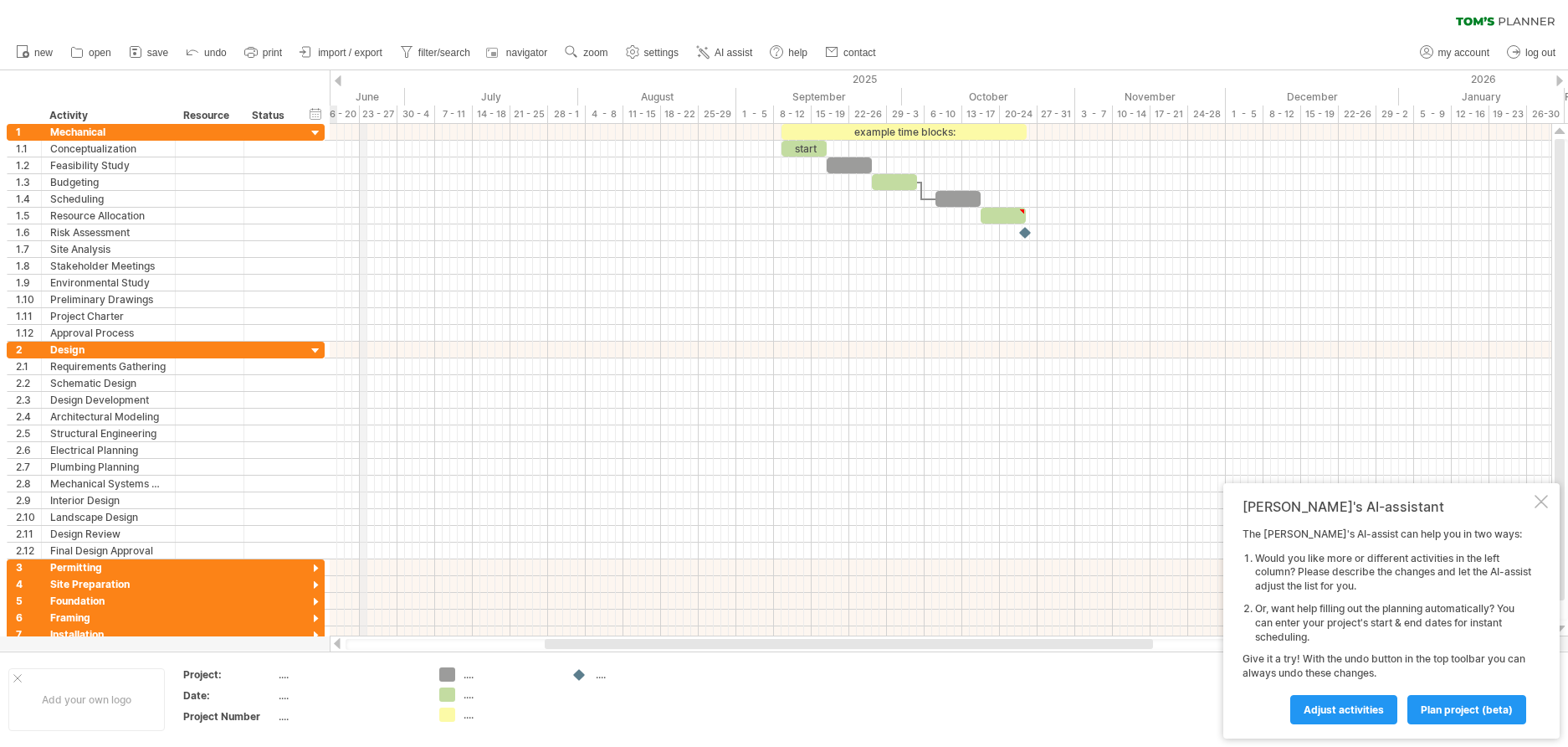
click at [364, 98] on div "June" at bounding box center [326, 96] width 158 height 18
click at [428, 122] on div "timeline settings" at bounding box center [434, 119] width 124 height 27
select select "*"
select select "**"
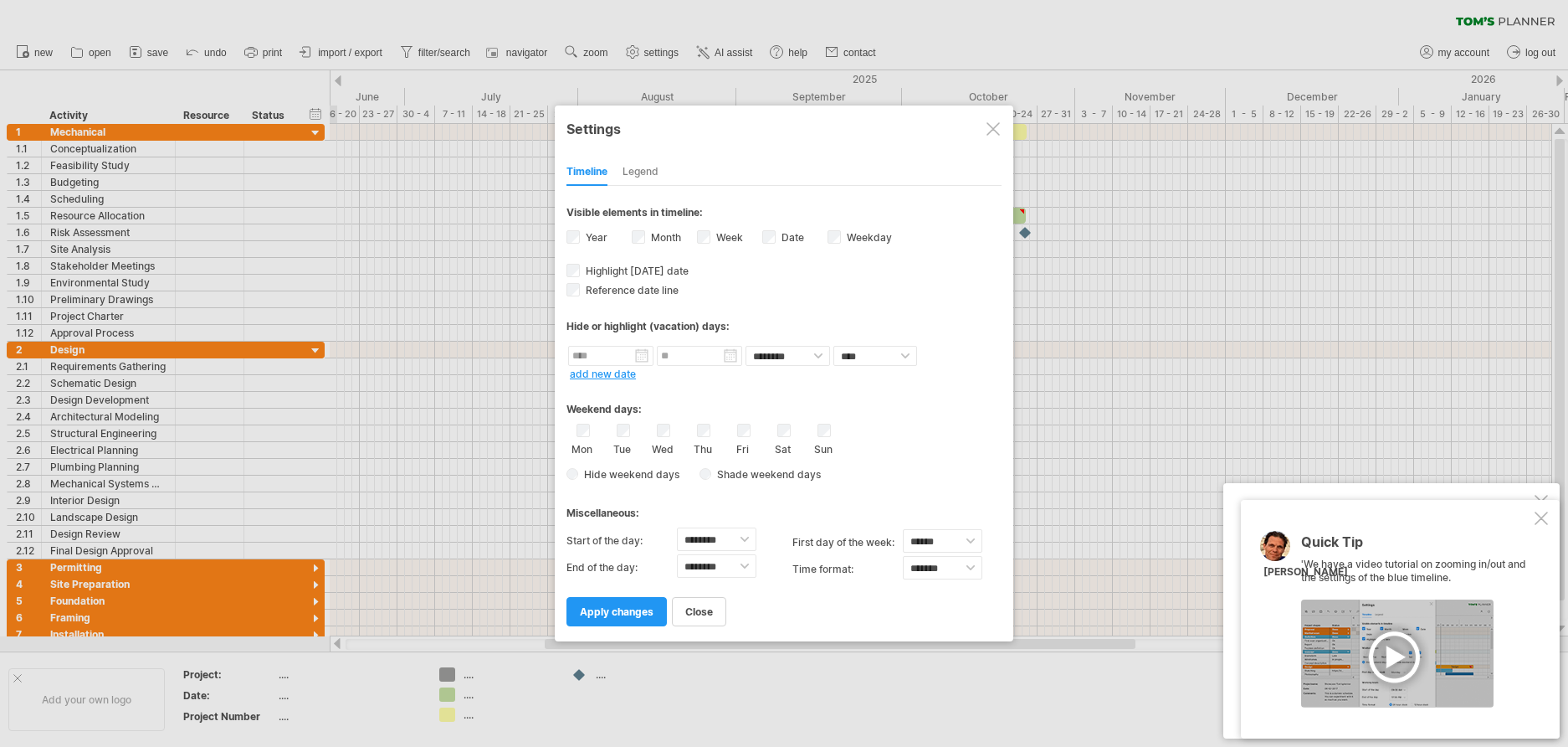
click at [580, 235] on div "Year" at bounding box center [599, 239] width 65 height 23
click at [621, 612] on span "apply changes" at bounding box center [616, 612] width 73 height 12
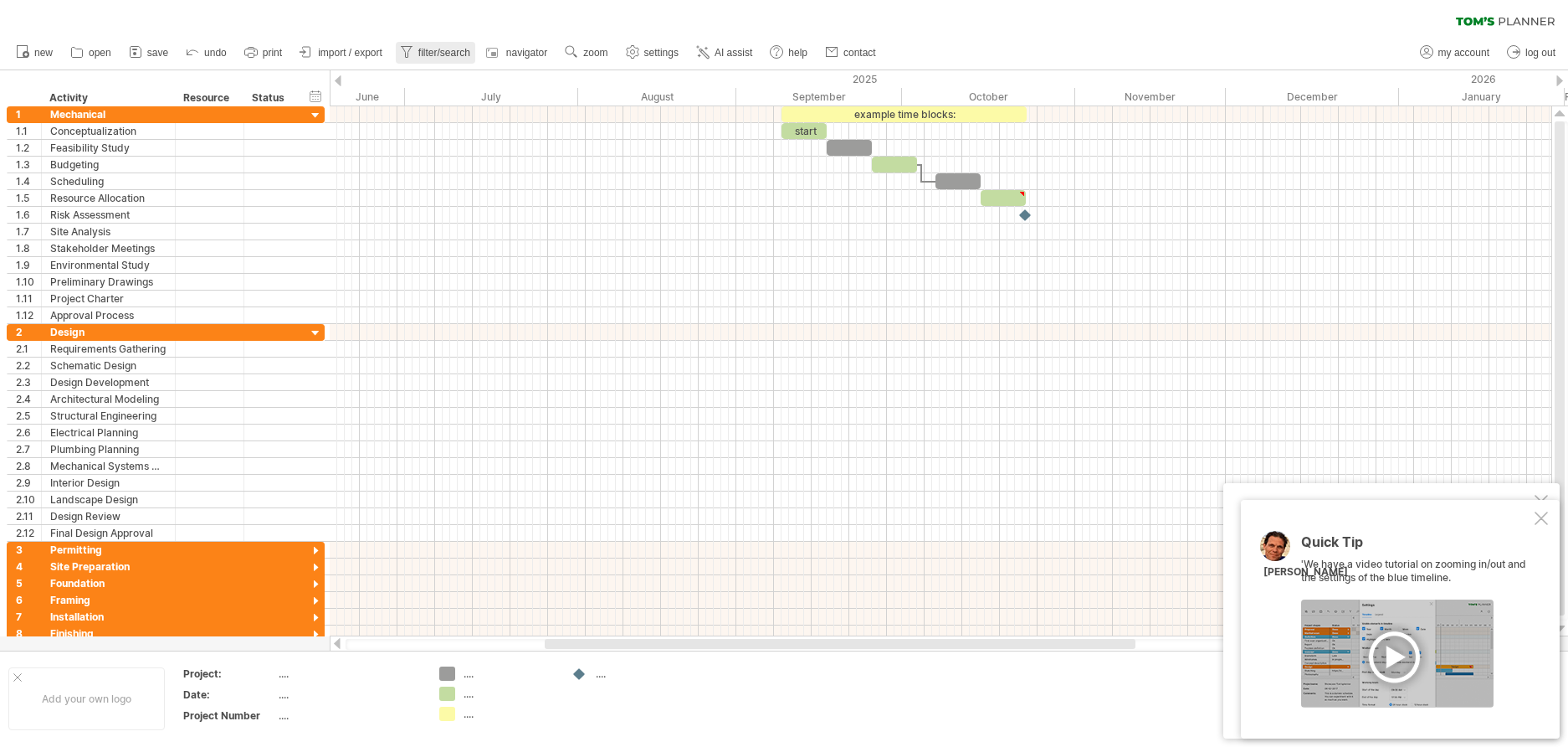
click at [435, 54] on span "filter/search" at bounding box center [444, 52] width 52 height 12
type input "**********"
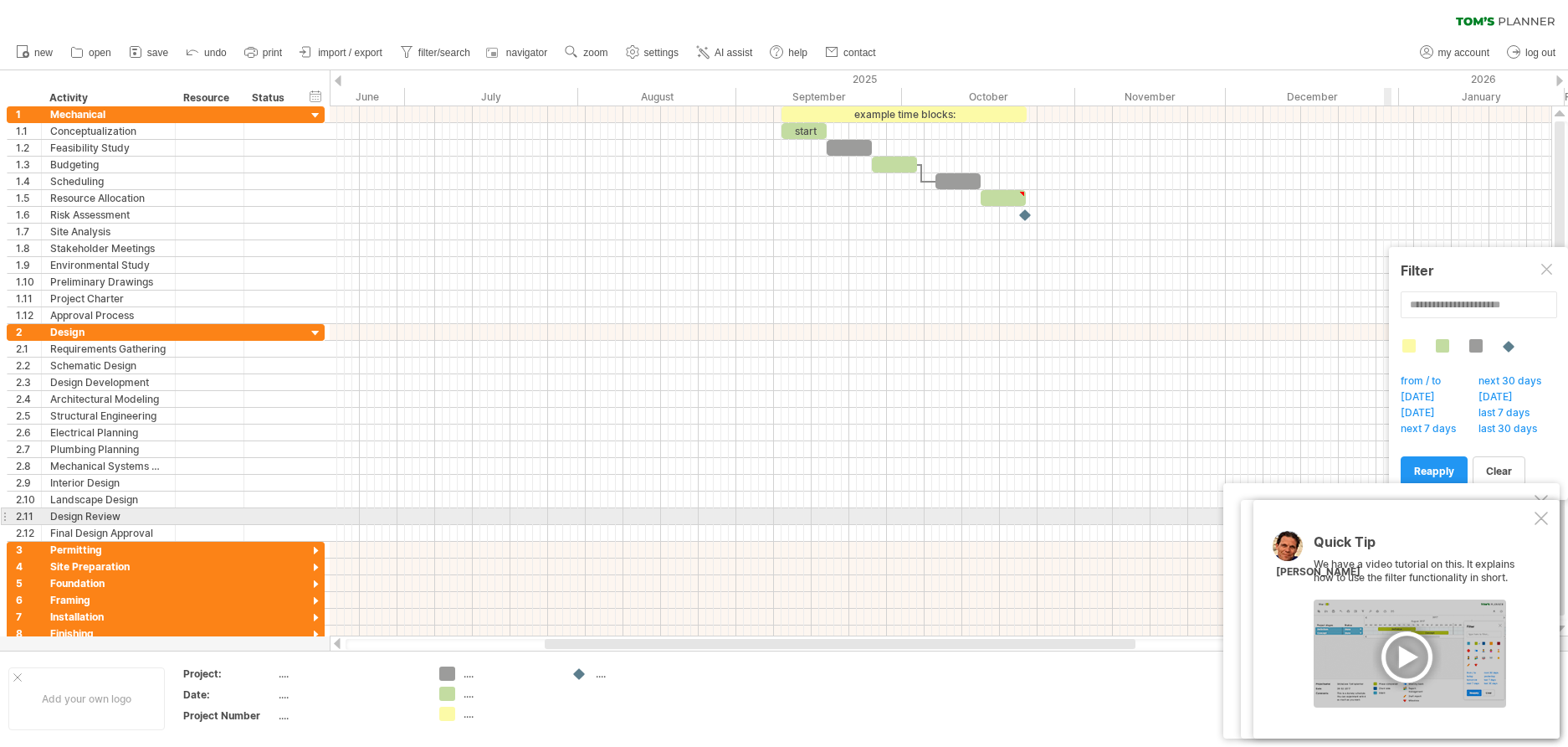
click at [1543, 520] on div at bounding box center [1541, 518] width 13 height 13
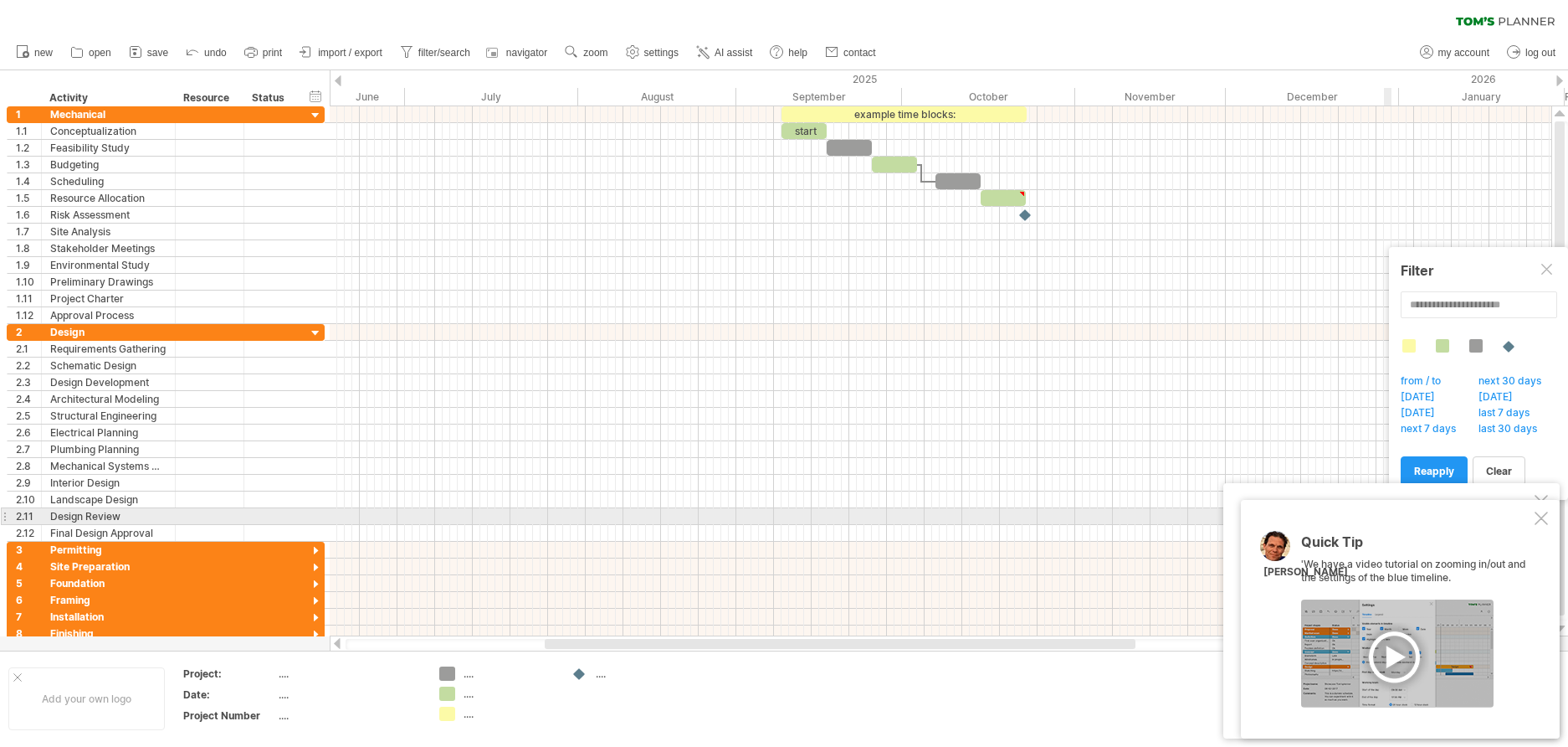
click at [1539, 512] on div at bounding box center [1541, 518] width 13 height 13
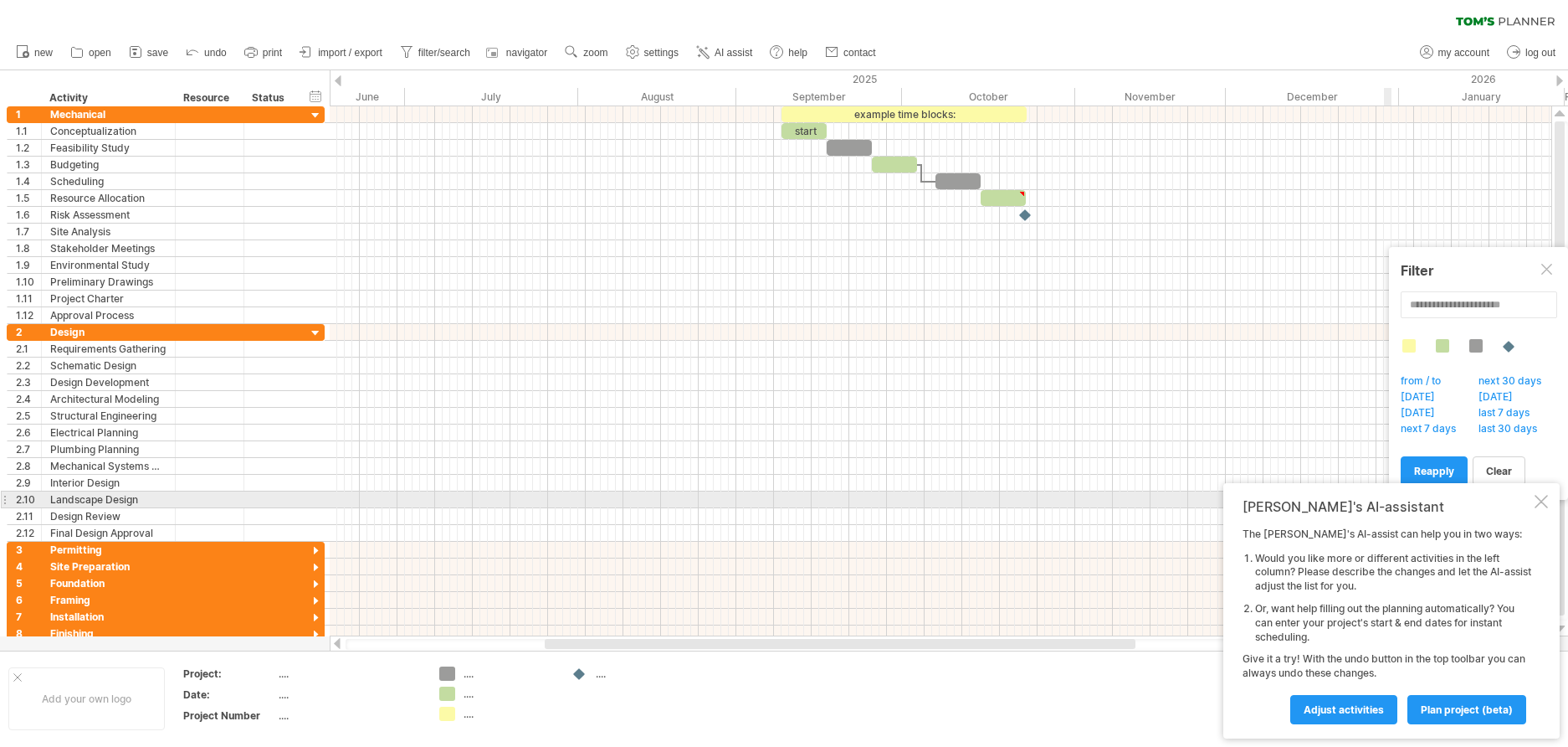
click at [1541, 500] on div at bounding box center [1541, 501] width 13 height 13
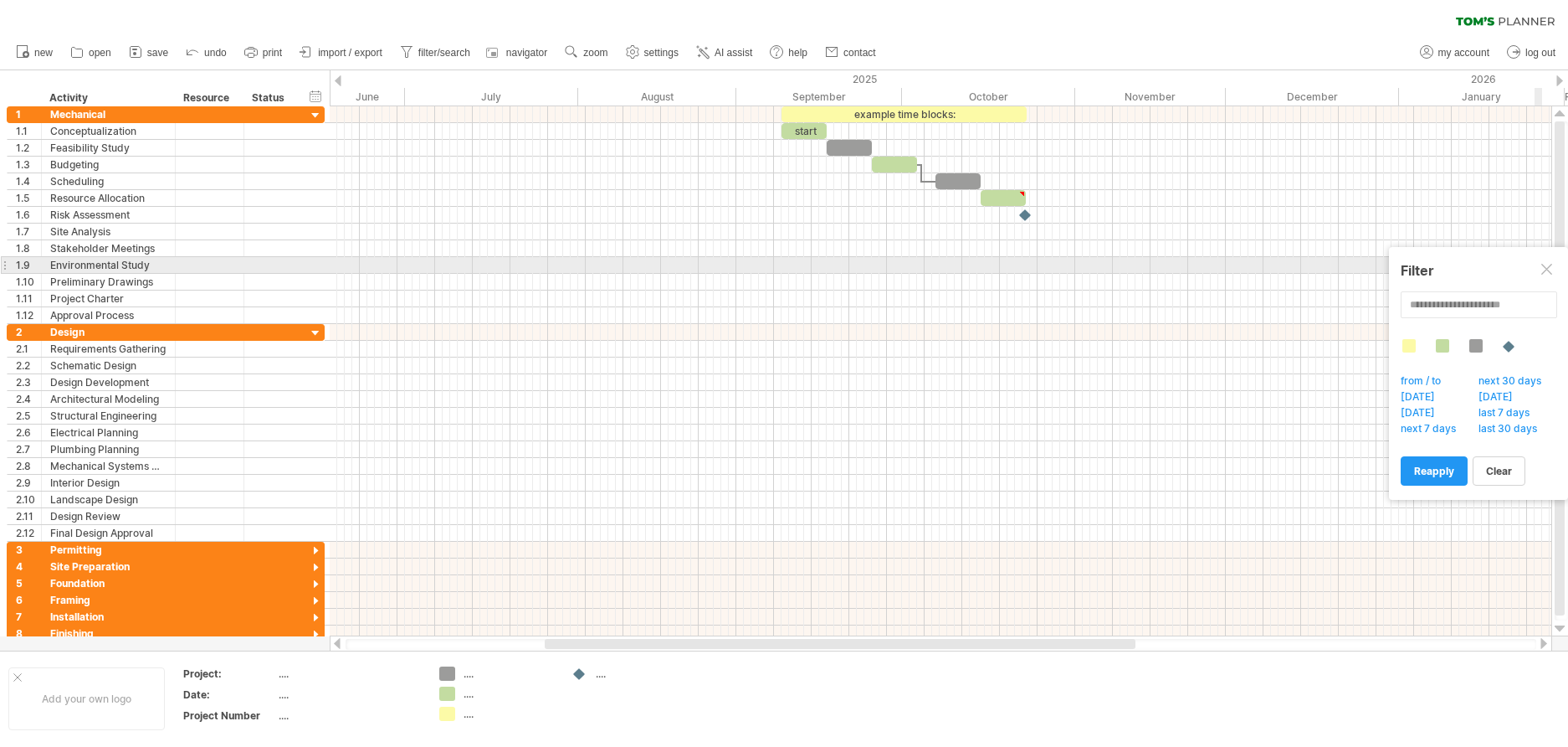
click at [1545, 267] on div at bounding box center [1548, 270] width 13 height 13
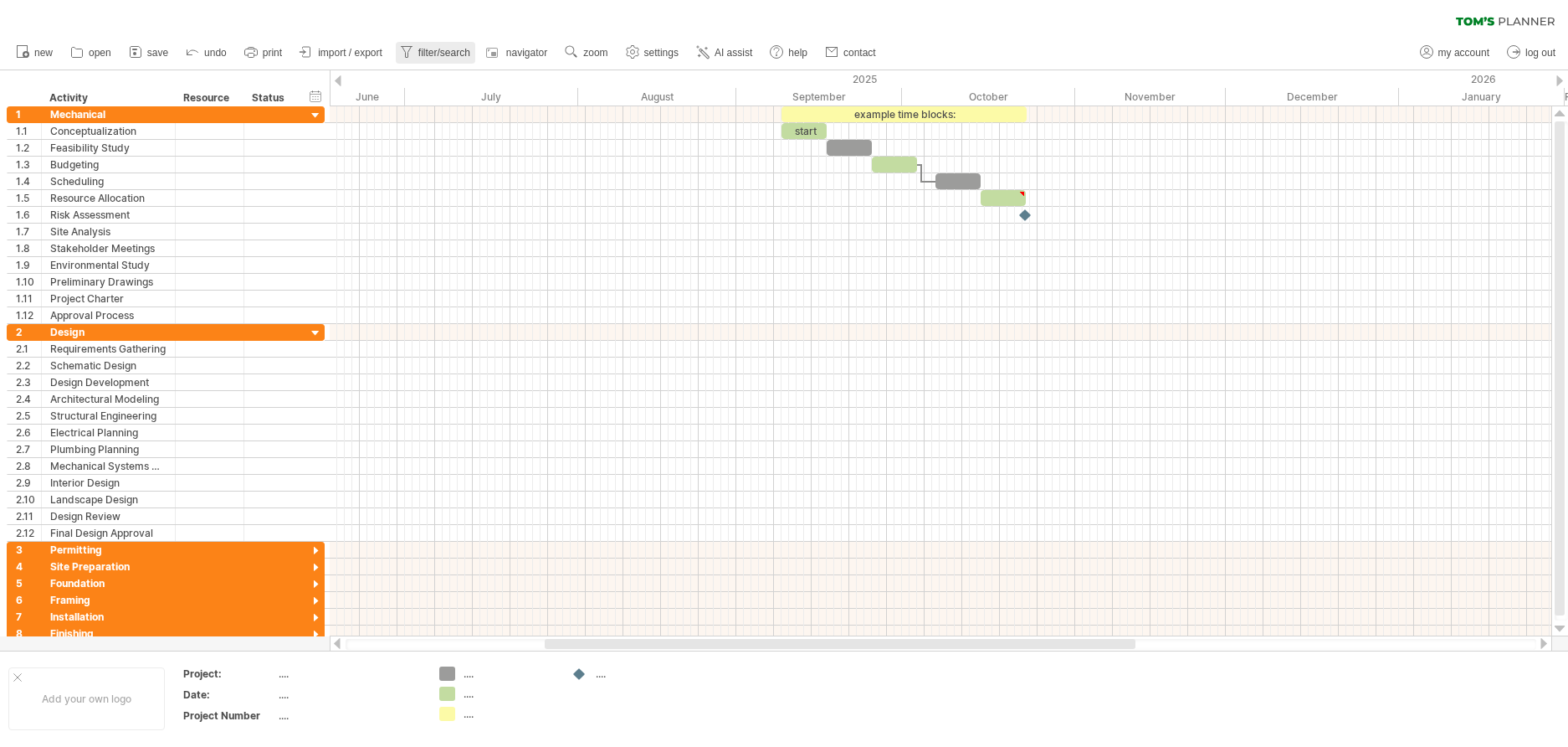
click at [417, 56] on link "filter/search" at bounding box center [435, 52] width 80 height 22
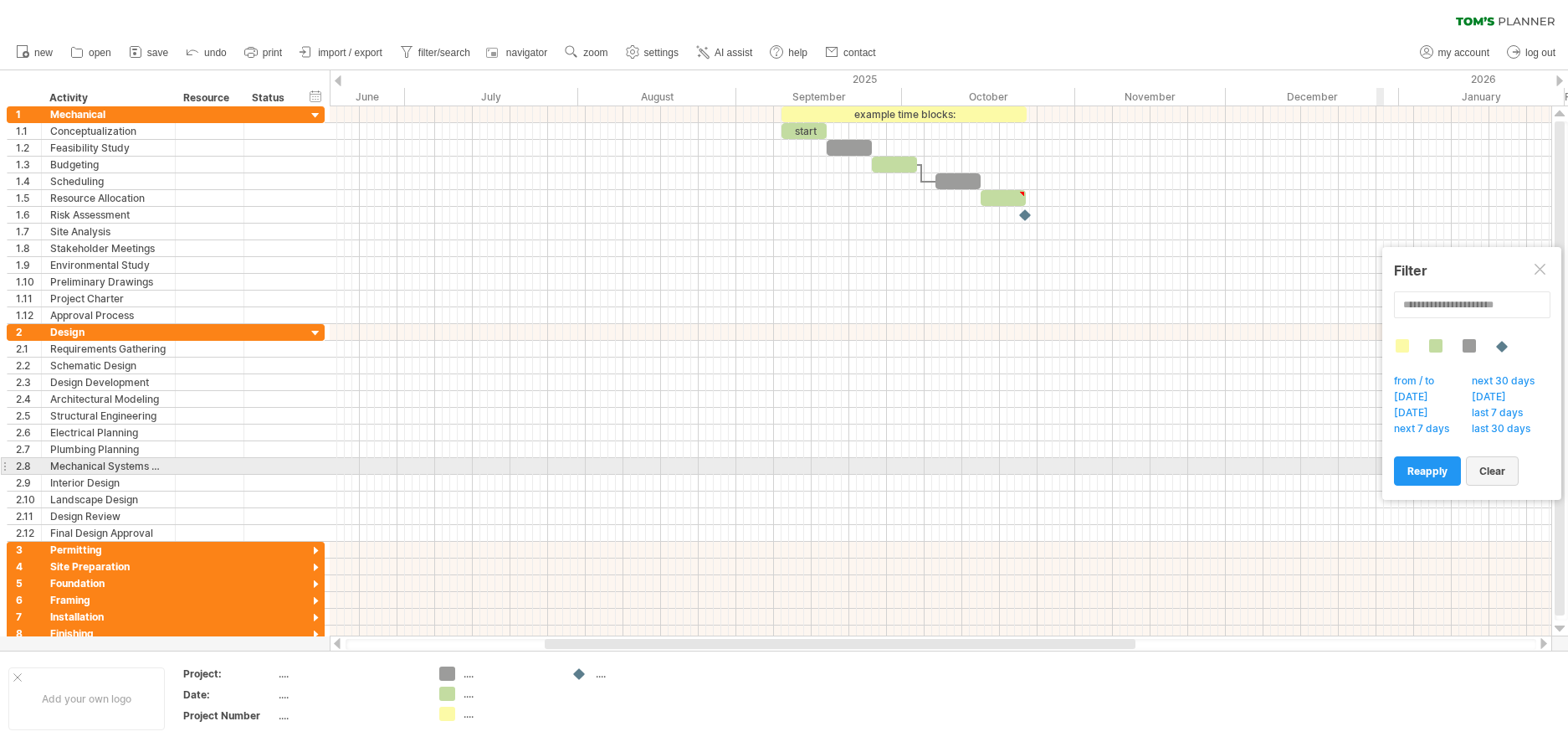
click at [1489, 471] on span "clear" at bounding box center [1492, 471] width 26 height 12
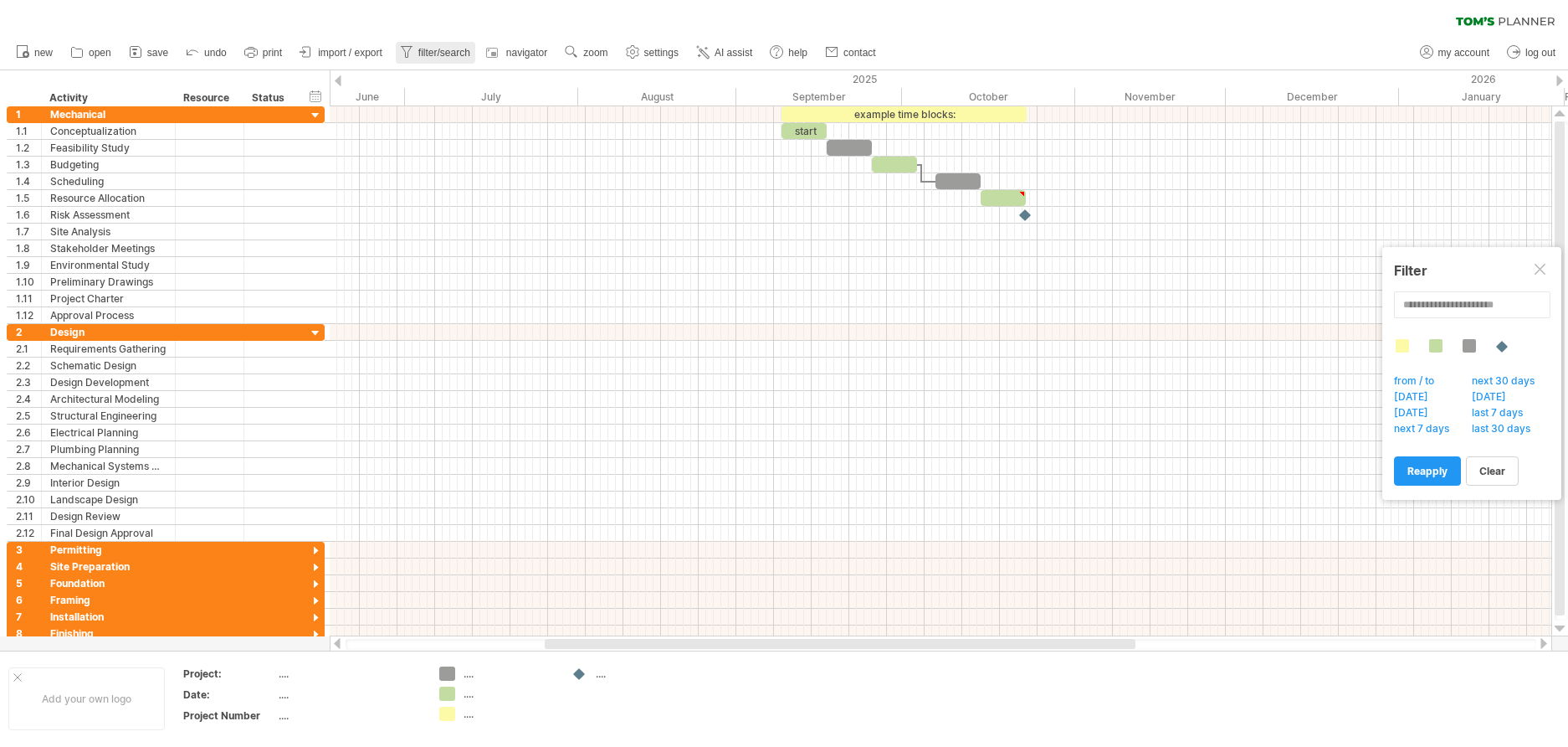
click at [454, 53] on span "filter/search" at bounding box center [444, 52] width 52 height 12
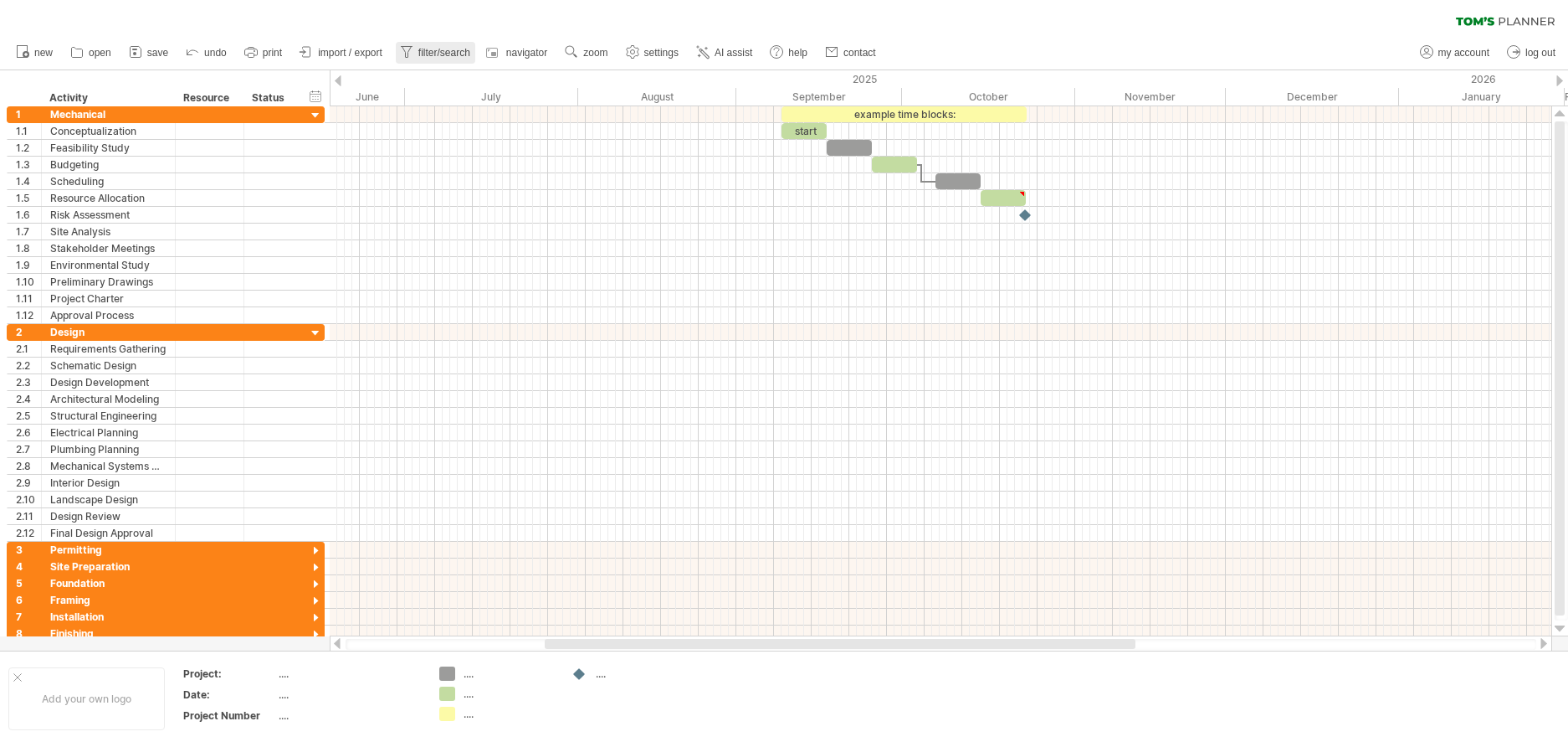
click at [432, 50] on span "filter/search" at bounding box center [444, 52] width 52 height 12
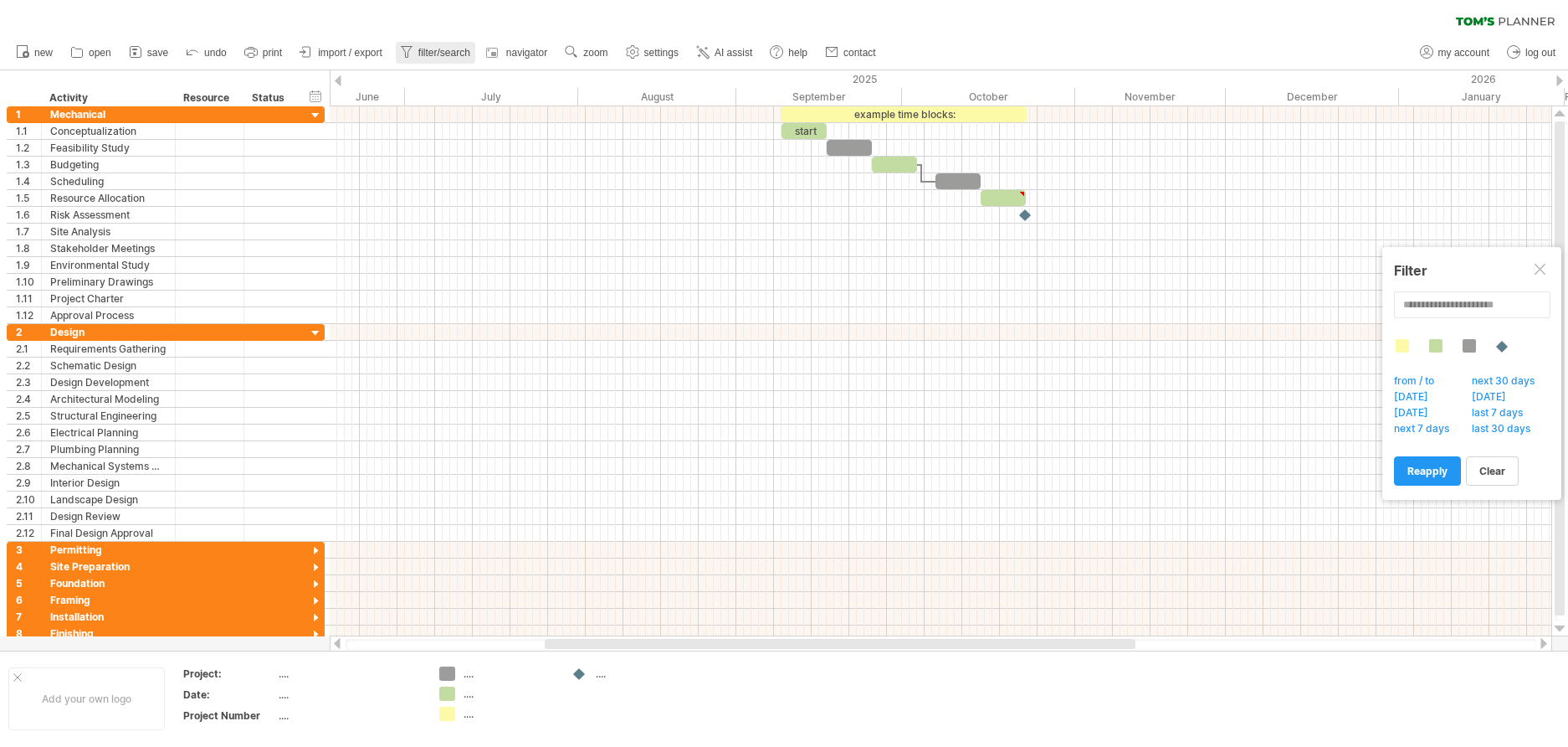
click at [431, 50] on span "filter/search" at bounding box center [444, 52] width 52 height 12
